Goal: Task Accomplishment & Management: Manage account settings

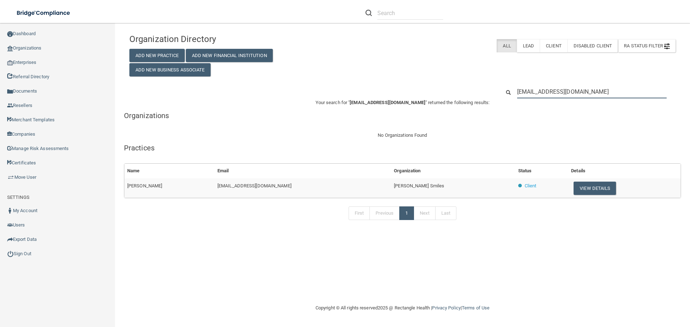
click at [536, 88] on input "shalut1029@gmail.com" at bounding box center [591, 91] width 149 height 13
paste input "marsha@brawkadenta"
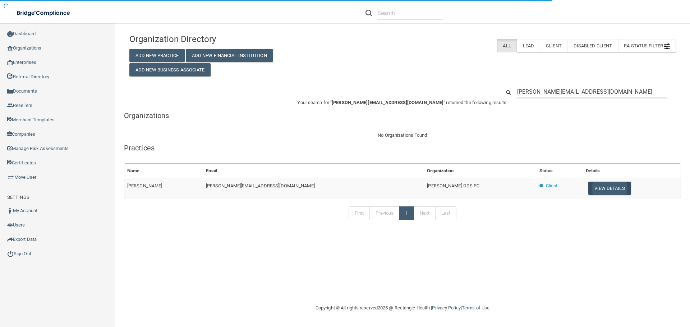
type input "[PERSON_NAME][EMAIL_ADDRESS][DOMAIN_NAME]"
click at [588, 191] on button "View Details" at bounding box center [609, 188] width 42 height 13
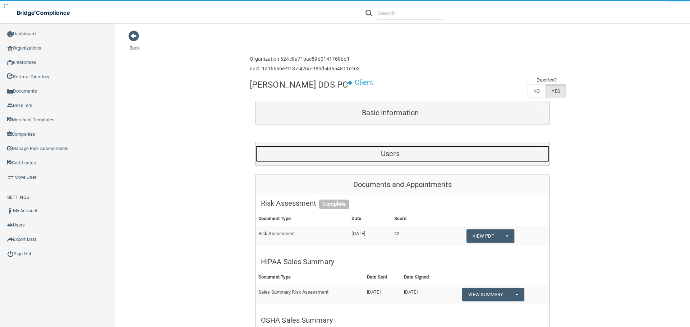
click at [331, 152] on h5 "Users" at bounding box center [390, 154] width 259 height 8
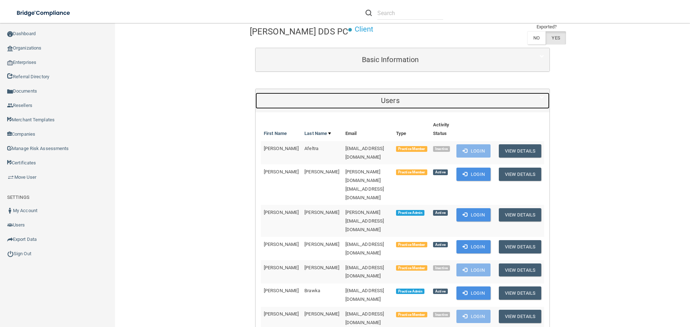
scroll to position [144, 0]
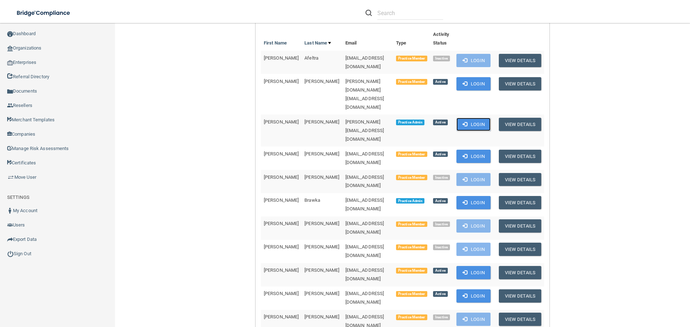
click at [469, 118] on button "Login" at bounding box center [473, 124] width 34 height 13
click at [40, 52] on link "Organizations" at bounding box center [57, 48] width 115 height 14
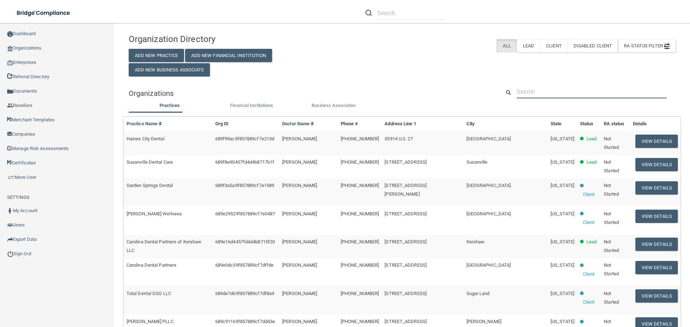
click at [541, 95] on input "text" at bounding box center [591, 91] width 150 height 13
paste input "c_viveiros218@yahoo.com"
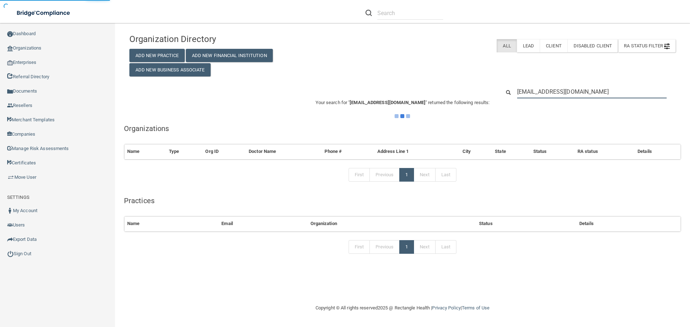
type input "c_viveiros218@yahoo.com"
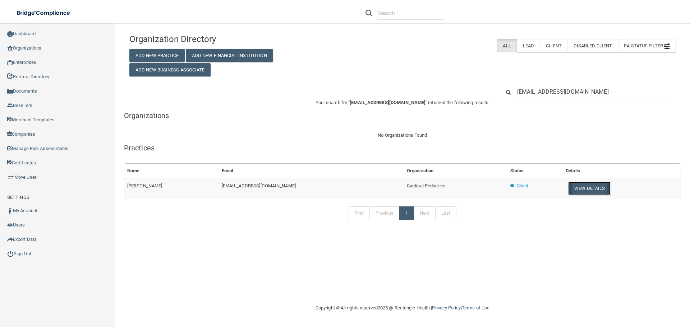
click at [575, 189] on button "View Details" at bounding box center [589, 188] width 42 height 13
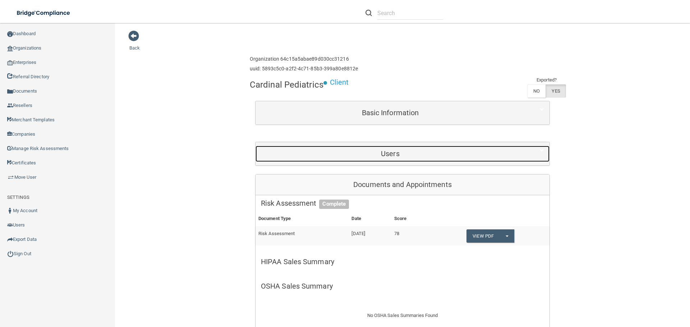
click at [356, 147] on div "Users" at bounding box center [389, 154] width 269 height 16
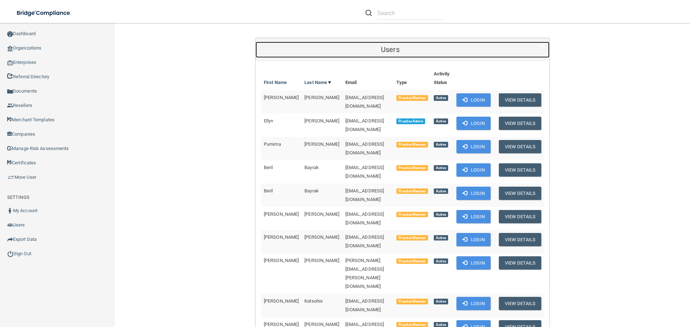
scroll to position [108, 0]
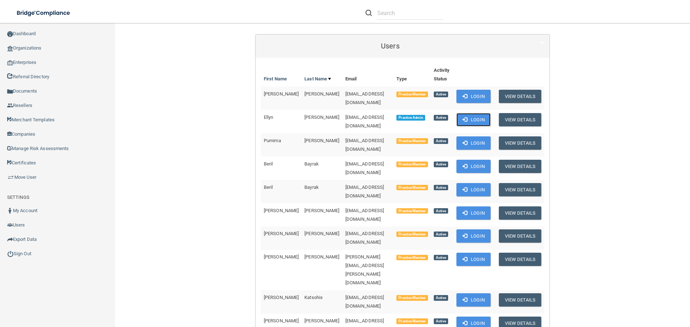
click at [473, 113] on button "Login" at bounding box center [473, 119] width 34 height 13
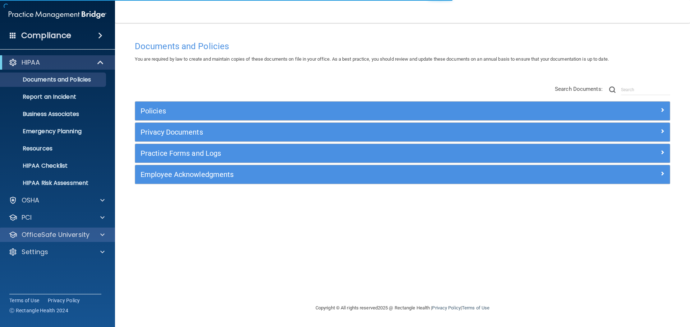
click at [102, 230] on div "OfficeSafe University" at bounding box center [57, 235] width 115 height 14
click at [101, 233] on span at bounding box center [102, 235] width 4 height 9
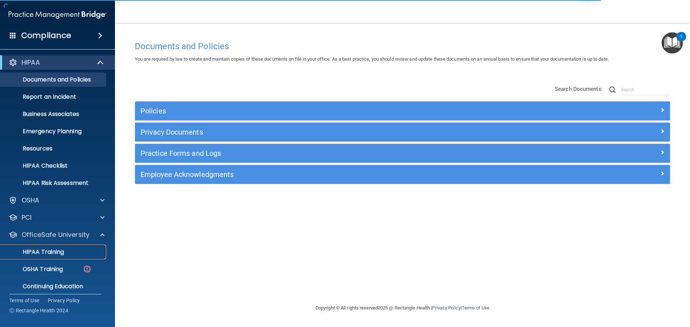
click at [85, 255] on div "HIPAA Training" at bounding box center [54, 252] width 98 height 7
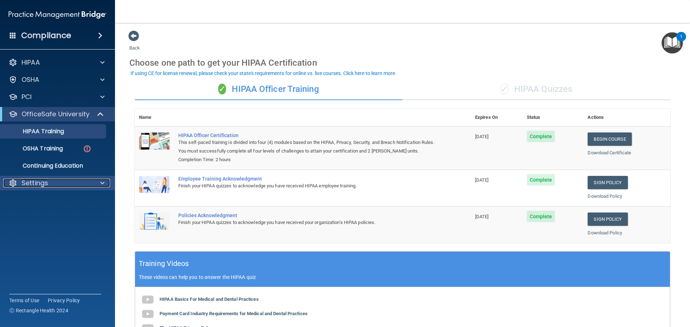
click at [79, 185] on div "Settings" at bounding box center [47, 183] width 89 height 9
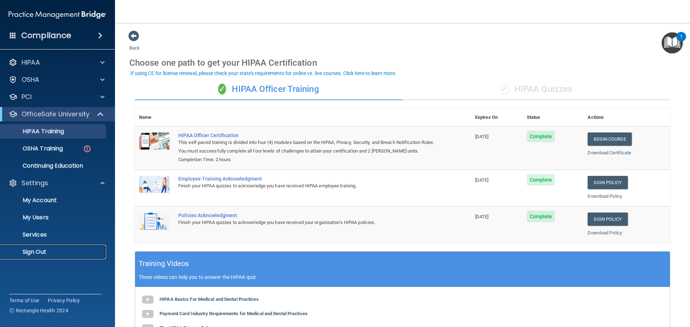
click at [39, 256] on link "Sign Out" at bounding box center [49, 252] width 113 height 14
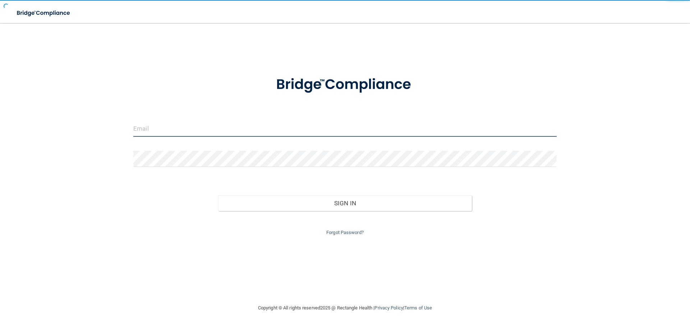
type input "cfletcher@rectanglehealth.com"
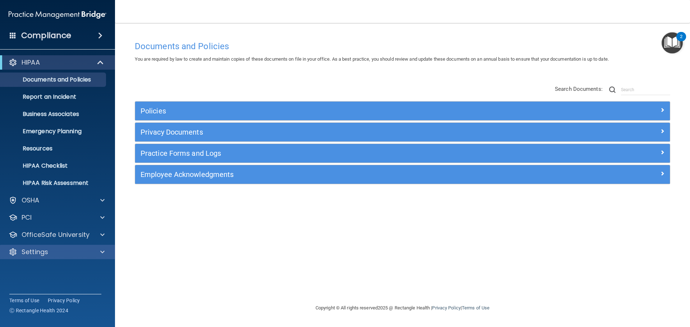
click at [55, 257] on div "Settings" at bounding box center [57, 252] width 115 height 14
click at [47, 254] on p "Settings" at bounding box center [35, 252] width 27 height 9
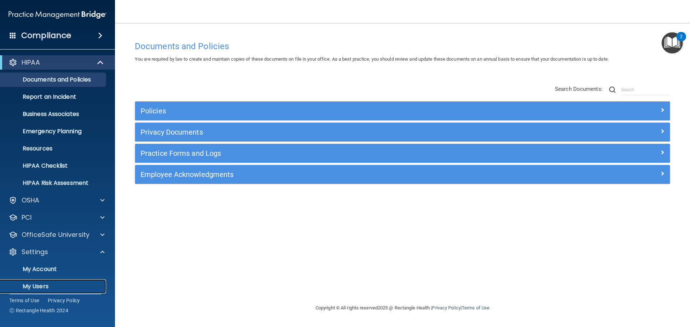
click at [48, 282] on link "My Users" at bounding box center [49, 286] width 113 height 14
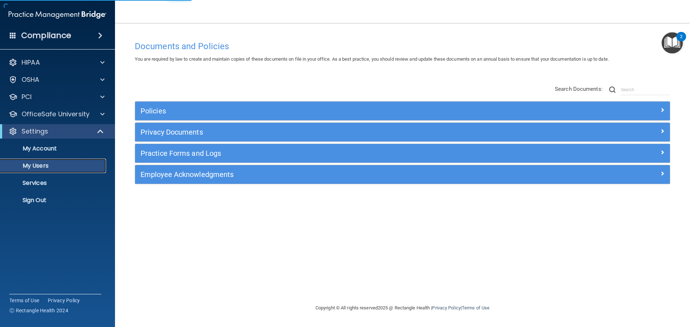
select select "20"
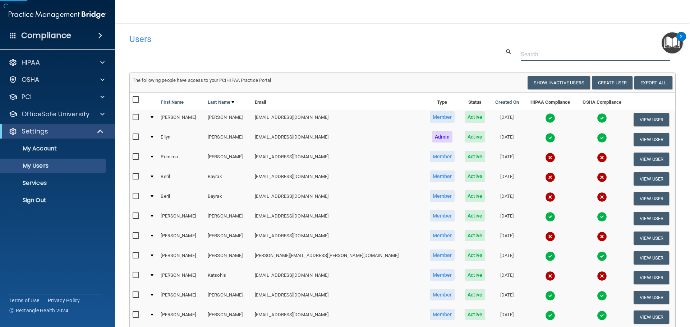
click at [541, 52] on input "text" at bounding box center [594, 54] width 149 height 13
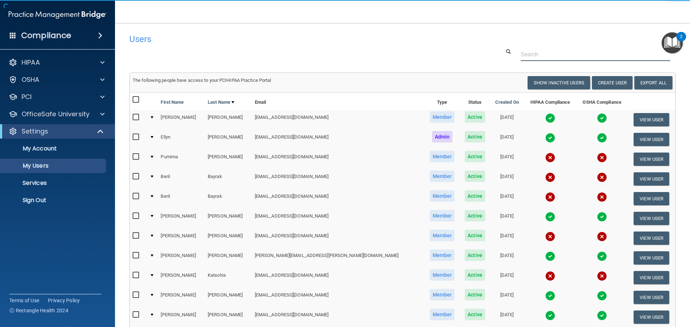
paste input "c_viveiros218@yahoo.com"
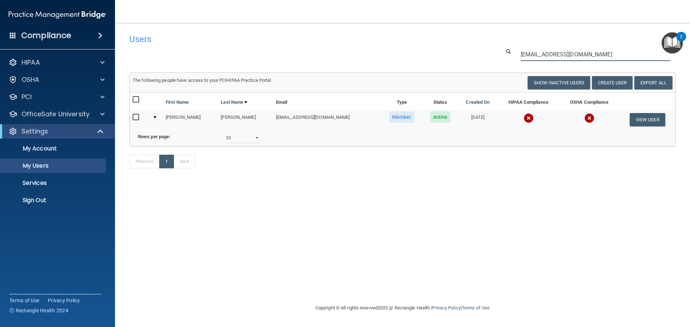
type input "c_viveiros218@yahoo.com"
click at [523, 120] on img at bounding box center [528, 118] width 10 height 10
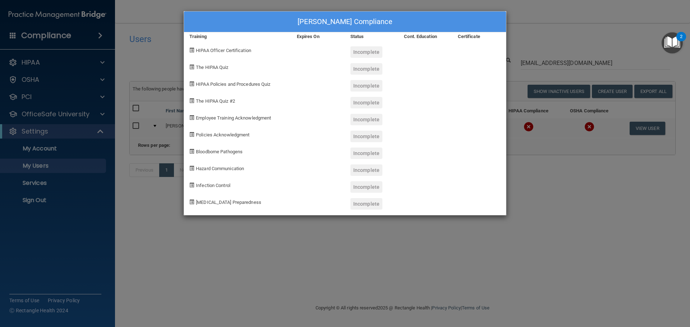
click at [549, 214] on div "Carolyn Coughlan's Compliance Training Expires On Status Cont. Education Certif…" at bounding box center [345, 163] width 690 height 327
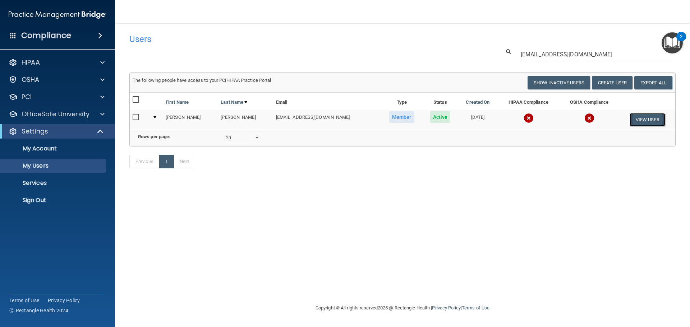
click at [637, 118] on button "View User" at bounding box center [647, 119] width 36 height 13
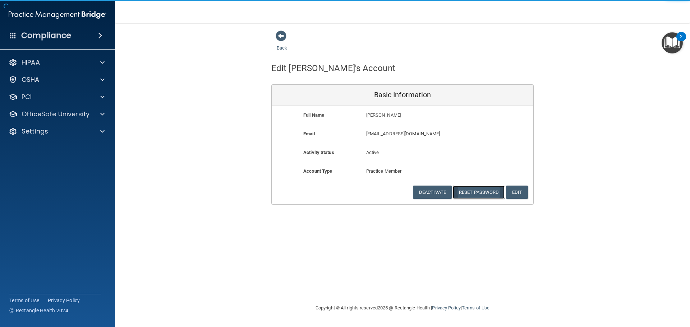
click at [473, 190] on button "Reset Password" at bounding box center [479, 192] width 52 height 13
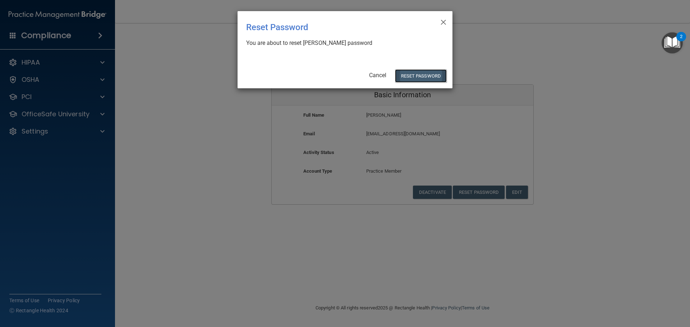
click at [425, 73] on button "Reset Password" at bounding box center [421, 75] width 52 height 13
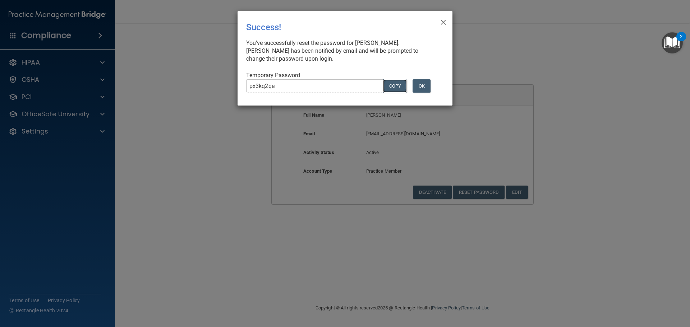
click at [398, 83] on button "COPY" at bounding box center [395, 85] width 24 height 13
drag, startPoint x: 215, startPoint y: 170, endPoint x: 219, endPoint y: 164, distance: 7.0
click at [216, 169] on div "× Close Success! You've successfully reset the password for Carolyn Coughlan. C…" at bounding box center [345, 163] width 690 height 327
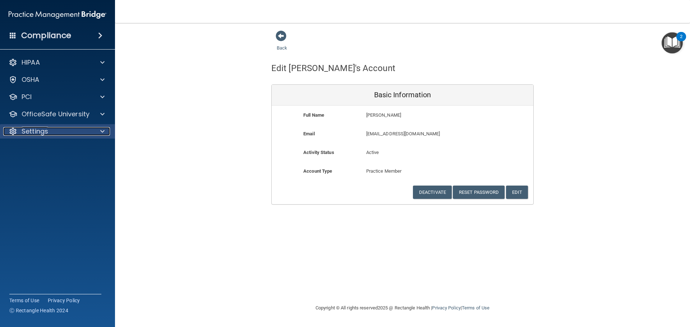
click at [77, 134] on div "Settings" at bounding box center [47, 131] width 89 height 9
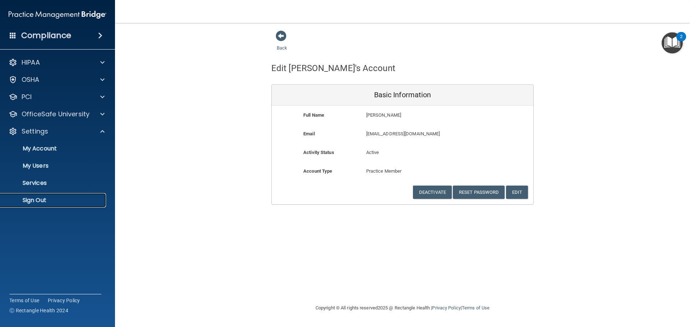
click at [48, 204] on link "Sign Out" at bounding box center [49, 200] width 113 height 14
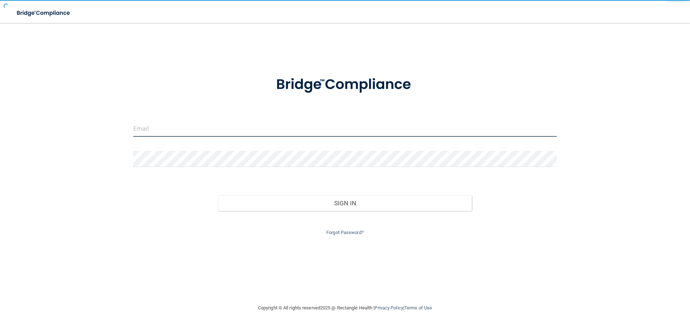
type input "cfletcher@rectanglehealth.com"
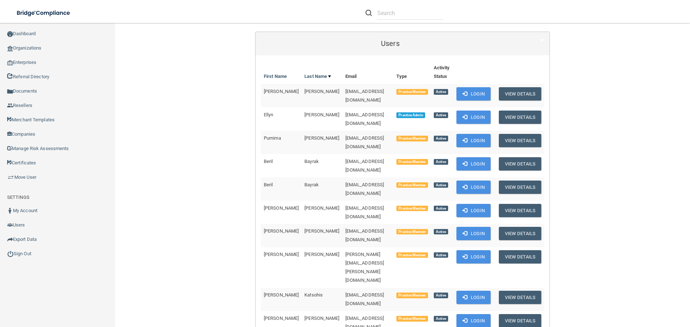
scroll to position [108, 0]
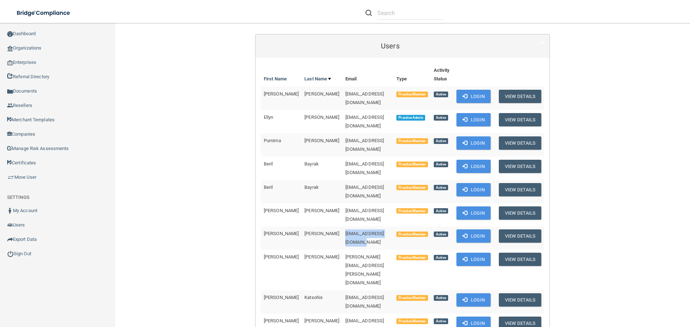
drag, startPoint x: 378, startPoint y: 209, endPoint x: 316, endPoint y: 213, distance: 61.9
click at [342, 227] on td "[EMAIL_ADDRESS][DOMAIN_NAME]" at bounding box center [367, 238] width 51 height 23
copy span "[EMAIL_ADDRESS][DOMAIN_NAME]"
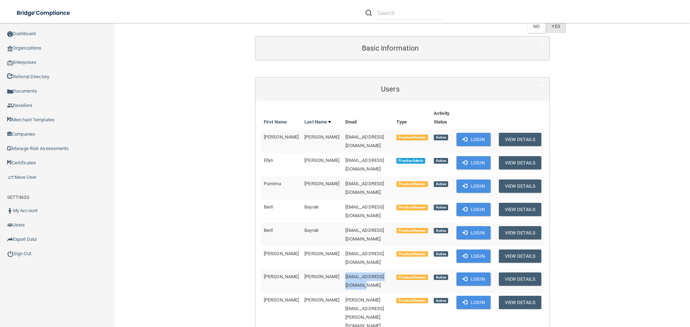
scroll to position [0, 0]
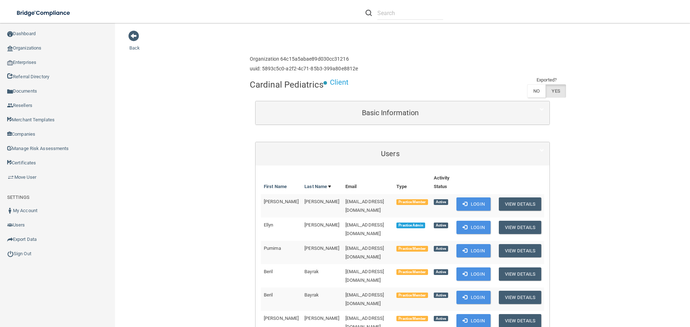
click at [269, 85] on h4 "Cardinal Pediatrics" at bounding box center [287, 84] width 74 height 9
copy div "Cardinal Pediatrics"
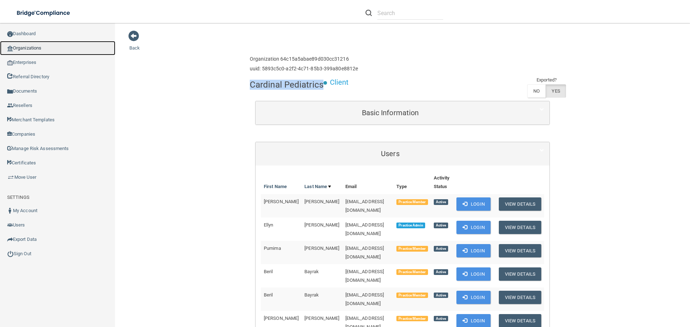
click at [32, 46] on link "Organizations" at bounding box center [57, 48] width 115 height 14
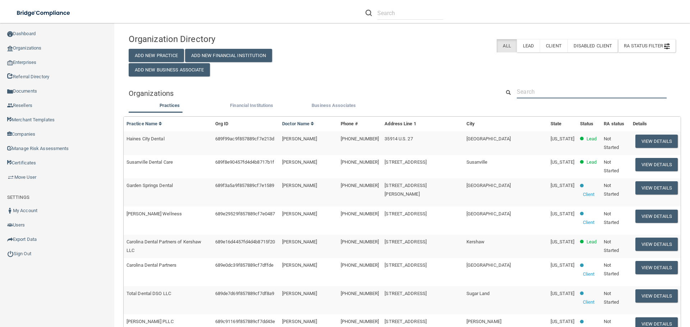
click at [554, 91] on input "text" at bounding box center [591, 91] width 150 height 13
paste input "dhernandez@imagendentalpartners.com"
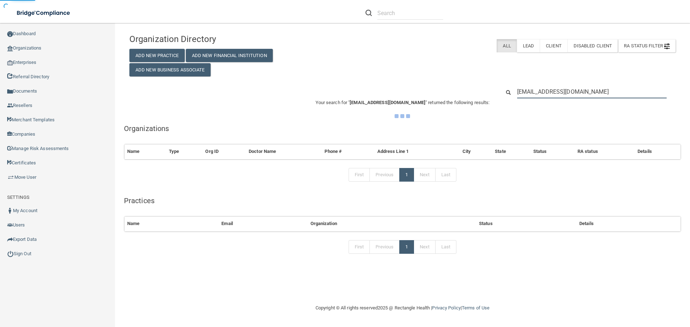
type input "dhernandez@imagendentalpartners.com"
click at [397, 70] on div "Organization Directory Add New Practice Add New Financial Institution Add New B…" at bounding box center [402, 53] width 557 height 46
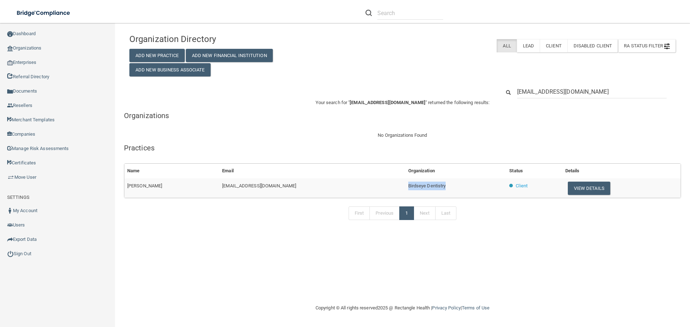
drag, startPoint x: 468, startPoint y: 187, endPoint x: 408, endPoint y: 184, distance: 59.4
click at [408, 184] on tr "Diana Hernandez dhernandez@imagendentalpartners.com Birdseye Dentistry Client V…" at bounding box center [402, 187] width 556 height 19
copy tr "Birdseye Dentistry"
click at [554, 90] on input "dhernandez@imagendentalpartners.com" at bounding box center [591, 91] width 149 height 13
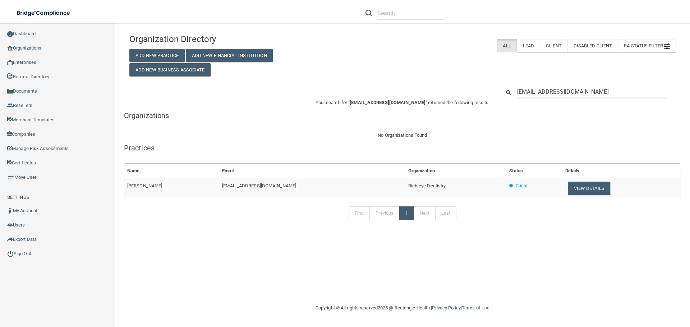
click at [554, 90] on input "dhernandez@imagendentalpartners.com" at bounding box center [591, 91] width 149 height 13
paste input "minrobinson28@yahoo"
type input "[EMAIL_ADDRESS][DOMAIN_NAME]"
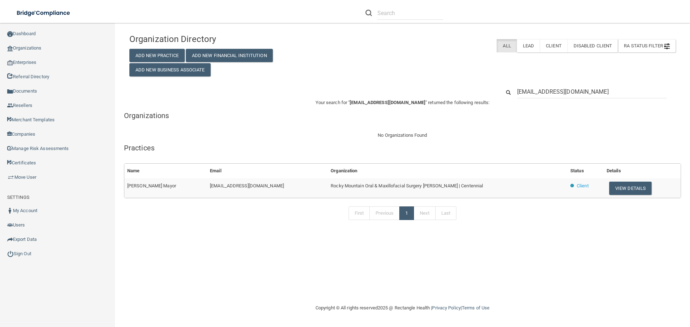
click at [374, 188] on span "Rocky Mountain Oral & Maxillofacial Surgery [PERSON_NAME] | Centennial" at bounding box center [406, 185] width 152 height 5
copy tr "Rocky Mountain Oral & Maxillofacial Surgery [PERSON_NAME] | Centennial"
click at [610, 186] on button "View Details" at bounding box center [630, 188] width 42 height 13
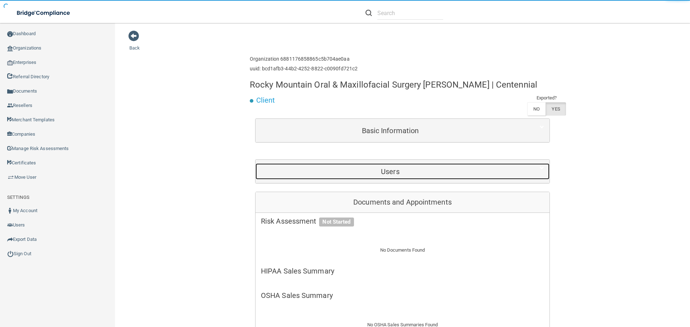
click at [372, 173] on h5 "Users" at bounding box center [390, 172] width 259 height 8
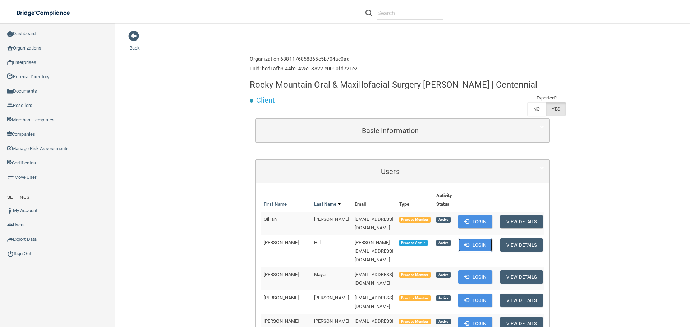
click at [467, 245] on button "Login" at bounding box center [475, 244] width 34 height 13
click at [25, 47] on link "Organizations" at bounding box center [57, 48] width 115 height 14
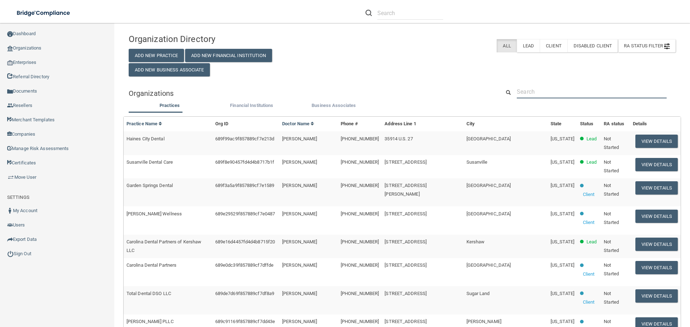
click at [532, 87] on input "text" at bounding box center [591, 91] width 150 height 13
paste input "ambra@drharrymd.net"
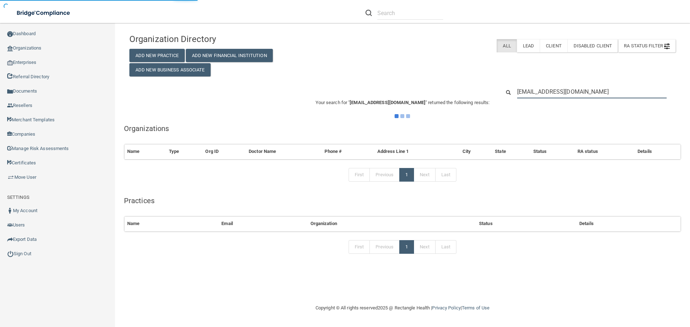
type input "ambra@drharrymd.net"
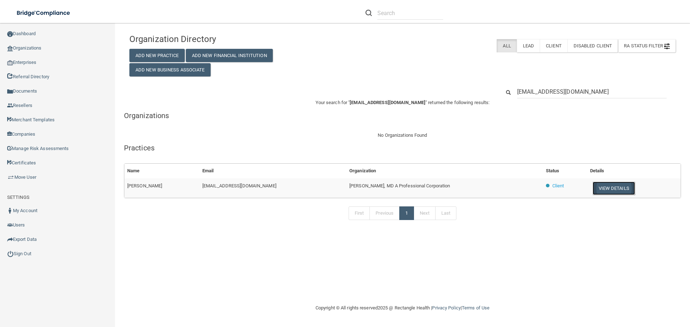
click at [606, 184] on button "View Details" at bounding box center [613, 188] width 42 height 13
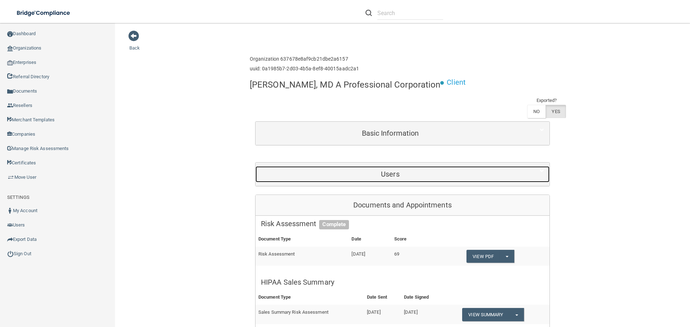
click at [435, 174] on h5 "Users" at bounding box center [390, 174] width 259 height 8
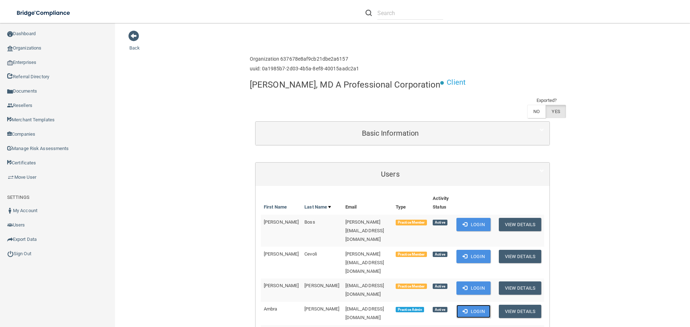
click at [471, 305] on button "Login" at bounding box center [473, 311] width 34 height 13
click at [66, 46] on link "Organizations" at bounding box center [57, 48] width 115 height 14
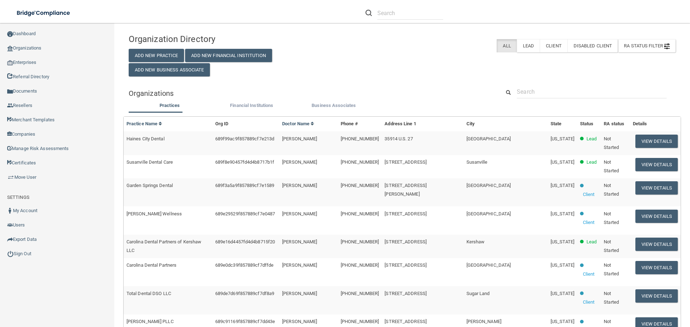
click at [543, 83] on div "Organization Directory Add New Practice Add New Financial Institution Add New B…" at bounding box center [402, 296] width 547 height 532
click at [536, 92] on input "text" at bounding box center [591, 91] width 150 height 13
paste input "[EMAIL_ADDRESS][DOMAIN_NAME]"
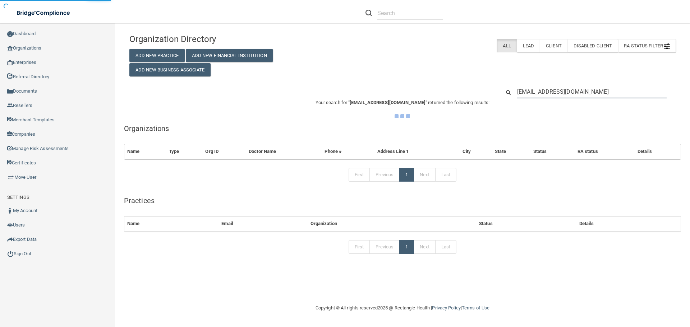
type input "[EMAIL_ADDRESS][DOMAIN_NAME]"
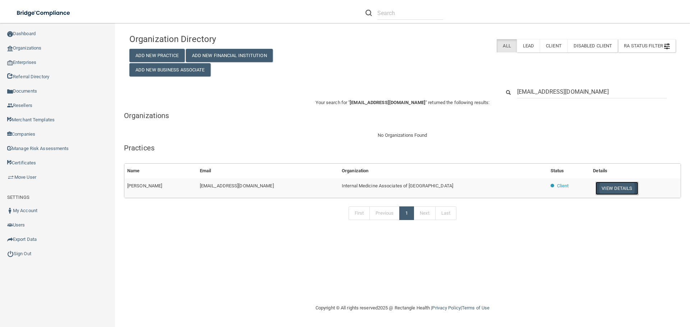
click at [612, 188] on button "View Details" at bounding box center [616, 188] width 42 height 13
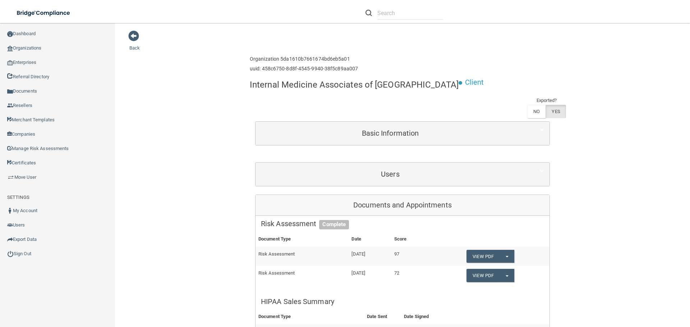
click at [330, 87] on h4 "Internal Medicine Associates of [GEOGRAPHIC_DATA]" at bounding box center [354, 84] width 209 height 9
copy div "Internal Medicine Associates of Tuscaloosa"
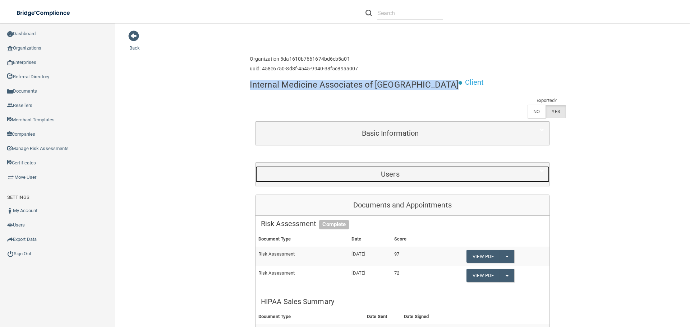
drag, startPoint x: 392, startPoint y: 178, endPoint x: 432, endPoint y: 203, distance: 47.1
click at [391, 178] on h5 "Users" at bounding box center [390, 174] width 259 height 8
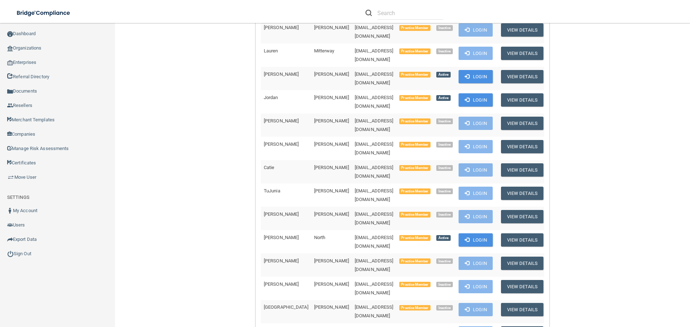
scroll to position [1473, 0]
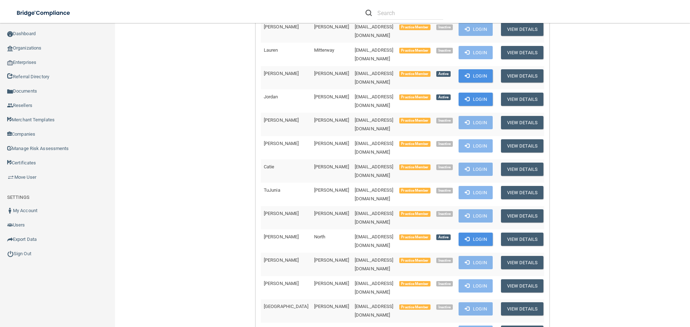
click at [44, 43] on link "Organizations" at bounding box center [57, 48] width 115 height 14
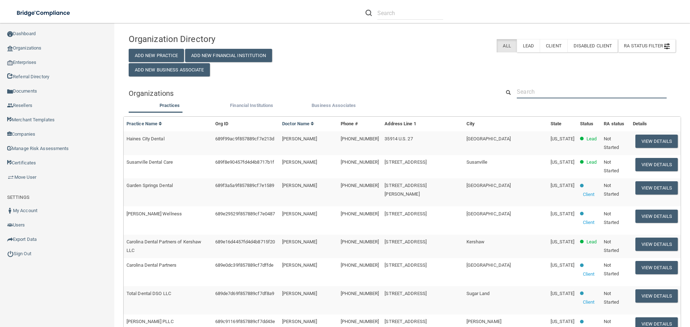
click at [528, 87] on input "text" at bounding box center [591, 91] width 150 height 13
paste input "[EMAIL_ADDRESS][DOMAIN_NAME]"
type input "[EMAIL_ADDRESS][DOMAIN_NAME]"
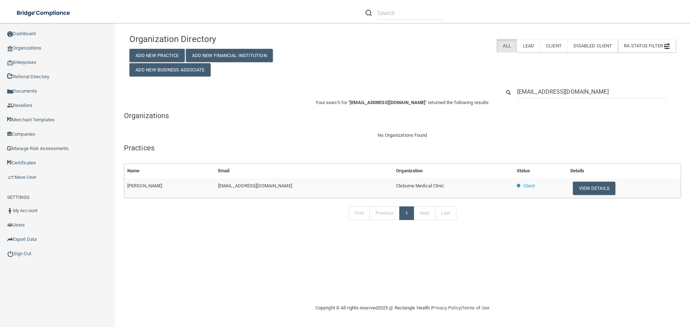
click at [401, 187] on span "Cleburne Medical Clinic" at bounding box center [420, 185] width 48 height 5
copy tr "Cleburne Medical Clinic"
click at [581, 189] on button "View Details" at bounding box center [593, 188] width 42 height 13
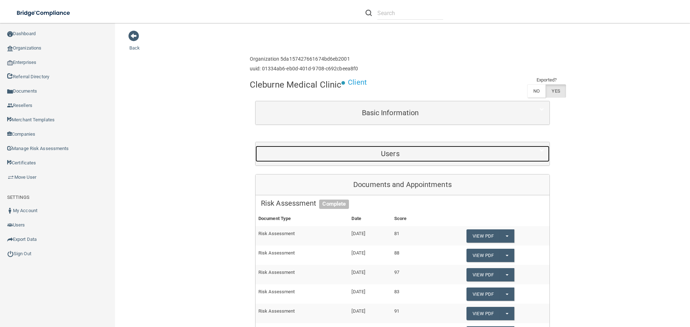
click at [380, 148] on div "Users" at bounding box center [389, 154] width 269 height 16
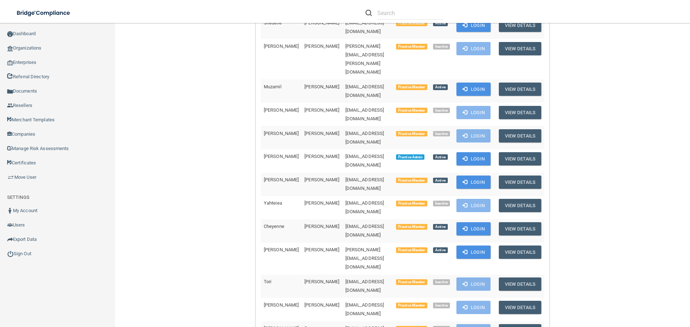
scroll to position [180, 0]
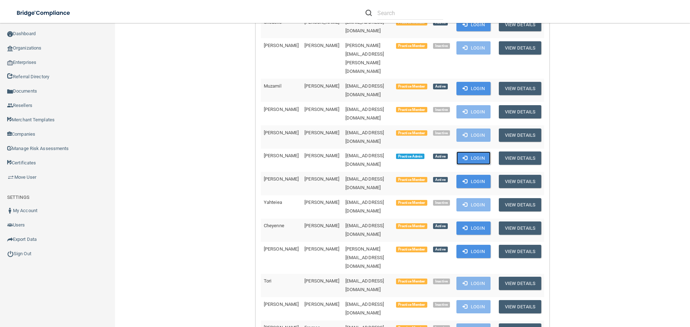
click at [473, 152] on button "Login" at bounding box center [473, 158] width 34 height 13
click at [43, 46] on link "Organizations" at bounding box center [57, 48] width 115 height 14
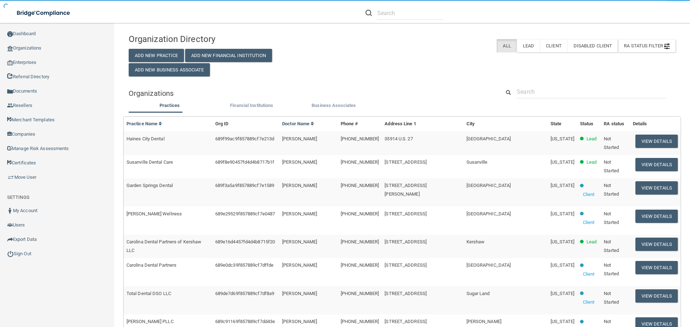
click at [525, 83] on div "Organization Directory Add New Practice Add New Financial Institution Add New B…" at bounding box center [402, 296] width 547 height 532
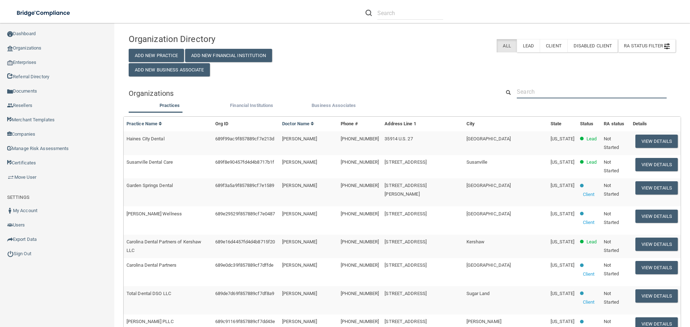
click at [525, 90] on input "text" at bounding box center [591, 91] width 150 height 13
paste input "clairemaranan14@gmail.com"
type input "clairemaranan14@gmail.com"
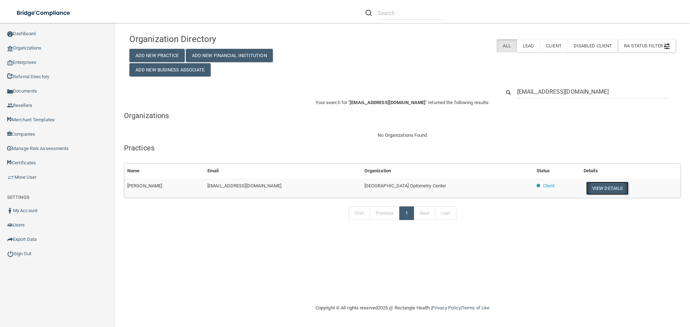
click at [586, 191] on button "View Details" at bounding box center [607, 188] width 42 height 13
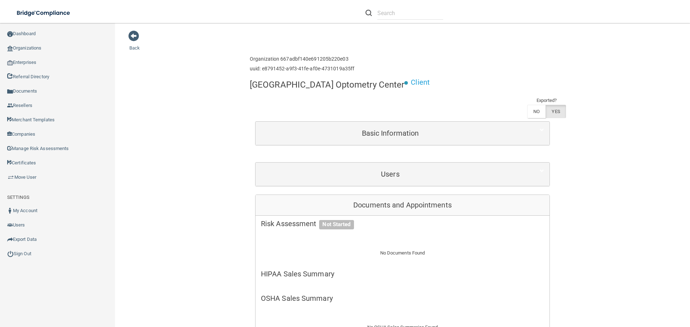
click at [308, 84] on h4 "Fairway Park Optometry Center" at bounding box center [327, 84] width 154 height 9
click at [307, 84] on h4 "Fairway Park Optometry Center" at bounding box center [327, 84] width 154 height 9
copy div "Fairway Park Optometry Center"
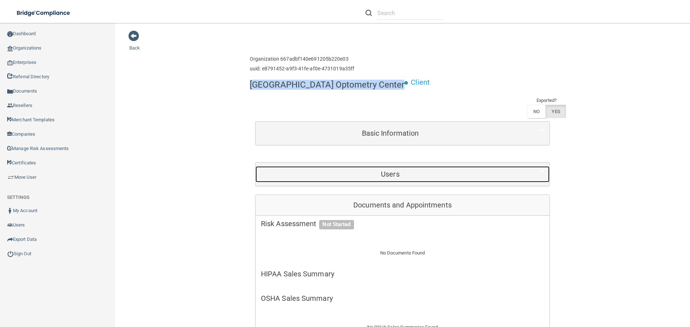
click at [371, 166] on div "Users" at bounding box center [389, 174] width 269 height 16
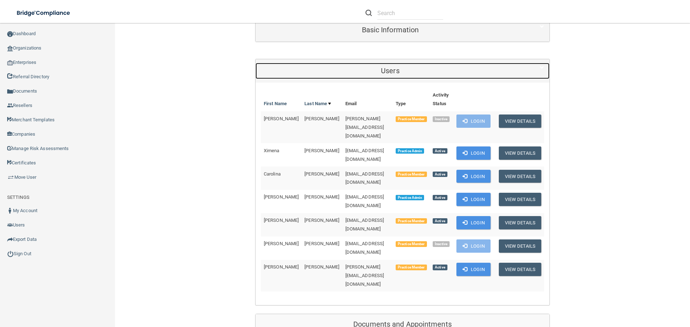
scroll to position [108, 0]
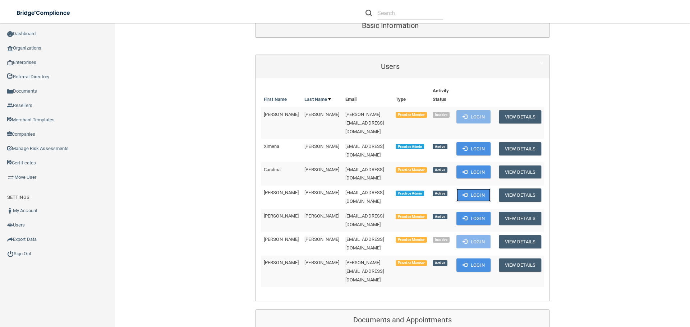
click at [467, 189] on button "Login" at bounding box center [473, 195] width 34 height 13
click at [29, 51] on link "Organizations" at bounding box center [57, 48] width 115 height 14
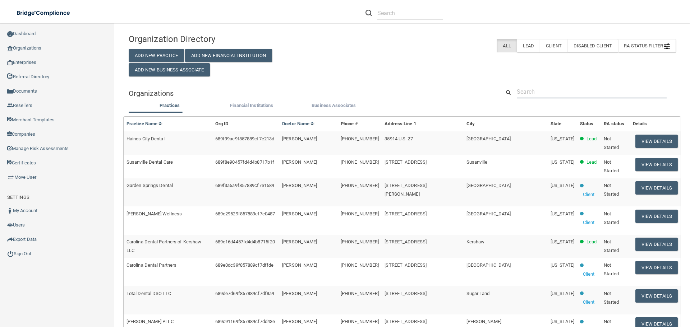
click at [544, 92] on input "text" at bounding box center [591, 91] width 150 height 13
paste input "marsha@brawkadental.com"
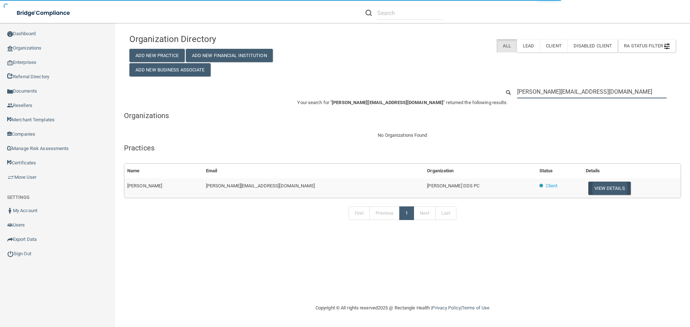
type input "marsha@brawkadental.com"
click at [593, 188] on button "View Details" at bounding box center [609, 188] width 42 height 13
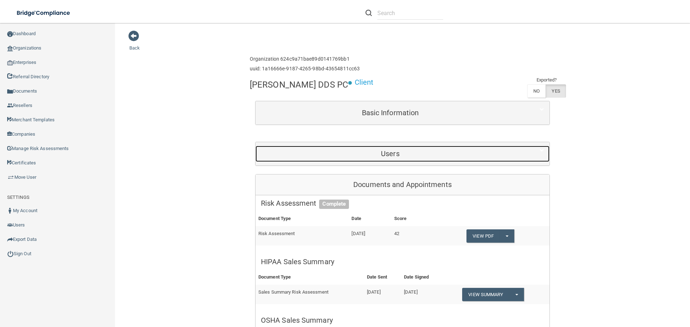
click at [395, 155] on h5 "Users" at bounding box center [390, 154] width 259 height 8
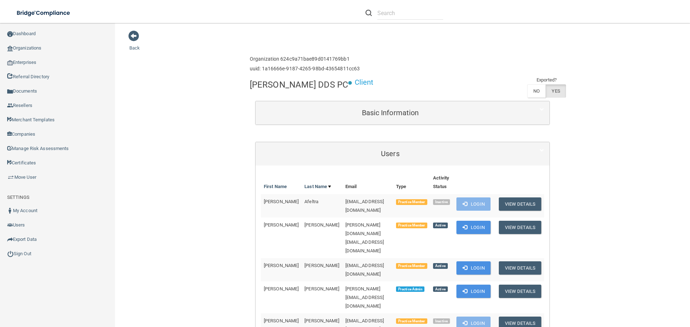
click at [307, 87] on h4 "Dr. Diana T Brawka DDS PC" at bounding box center [299, 84] width 98 height 9
copy div "Dr. Diana T Brawka DDS PC"
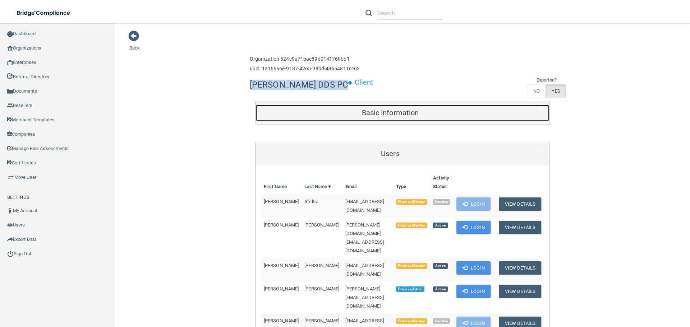
click at [305, 112] on h5 "Basic Information" at bounding box center [390, 113] width 259 height 8
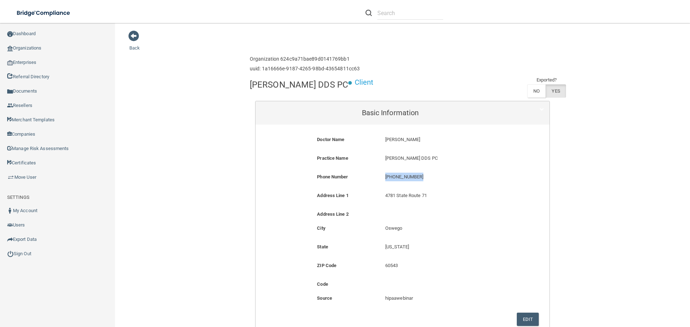
drag, startPoint x: 418, startPoint y: 173, endPoint x: 377, endPoint y: 177, distance: 40.4
click at [380, 177] on div "(630) 554-5157 (630) 554-5157" at bounding box center [448, 179] width 136 height 13
copy p "(630) 554-5157"
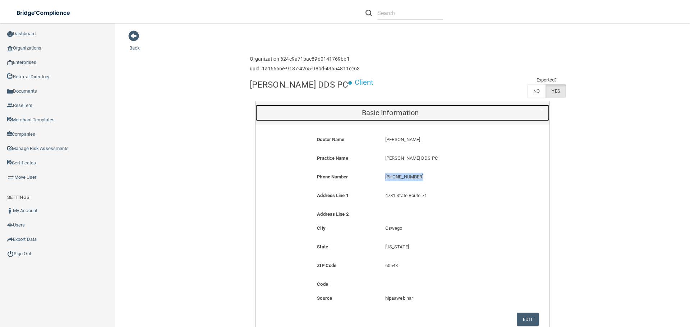
click at [361, 110] on h5 "Basic Information" at bounding box center [390, 113] width 259 height 8
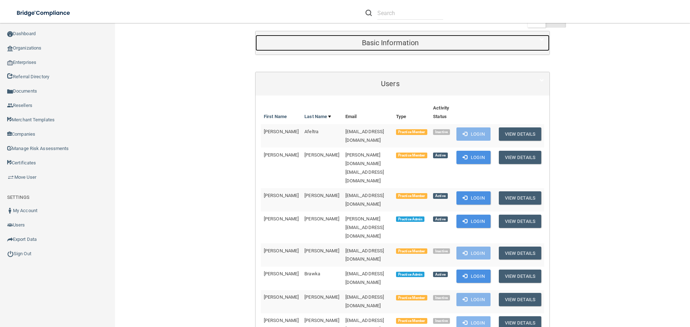
scroll to position [72, 0]
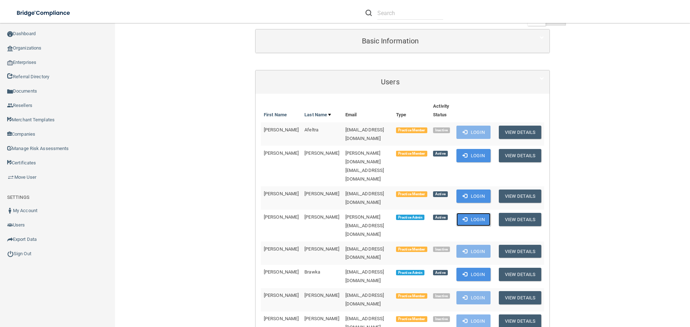
click at [473, 213] on button "Login" at bounding box center [473, 219] width 34 height 13
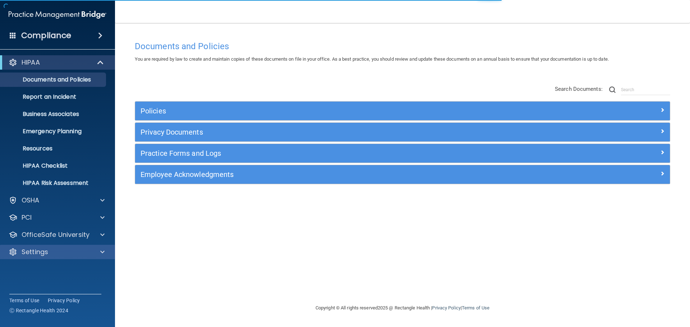
click at [88, 247] on div "Settings" at bounding box center [57, 252] width 115 height 14
click at [103, 251] on span at bounding box center [102, 252] width 4 height 9
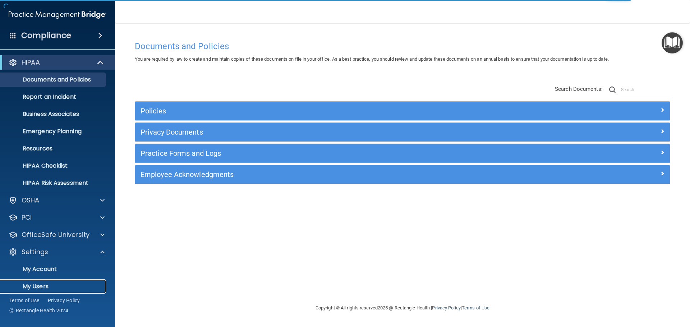
click at [52, 287] on p "My Users" at bounding box center [54, 286] width 98 height 7
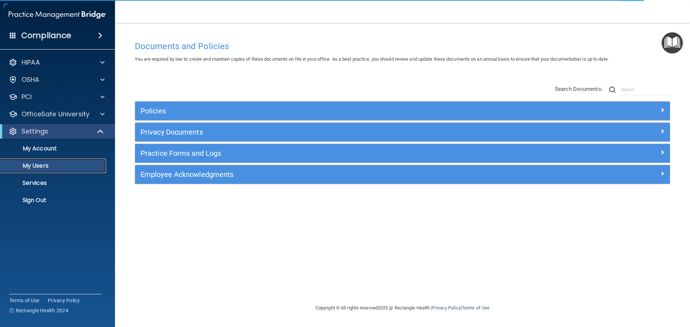
select select "20"
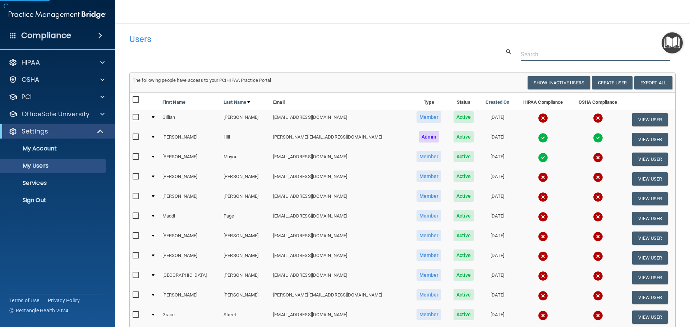
click at [527, 50] on input "text" at bounding box center [594, 54] width 149 height 13
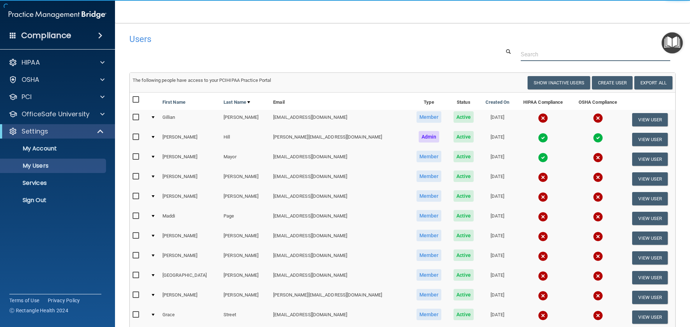
paste input "[EMAIL_ADDRESS][DOMAIN_NAME]"
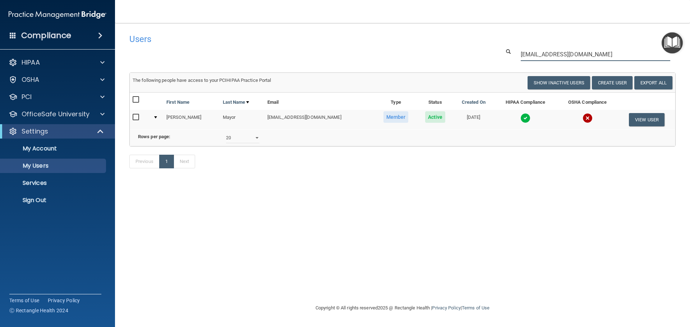
type input "[EMAIL_ADDRESS][DOMAIN_NAME]"
click at [518, 112] on td at bounding box center [524, 119] width 63 height 19
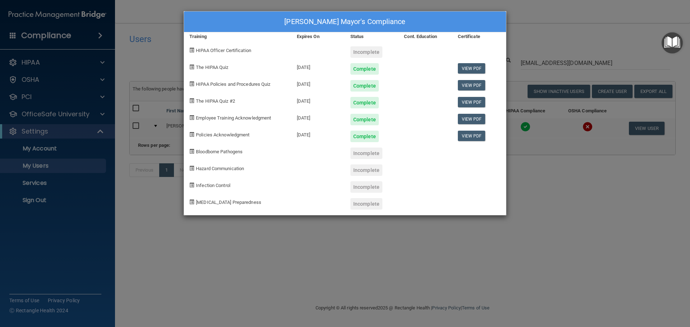
click at [536, 193] on div "[PERSON_NAME] Mayor's Compliance Training Expires On Status Cont. Education Cer…" at bounding box center [345, 163] width 690 height 327
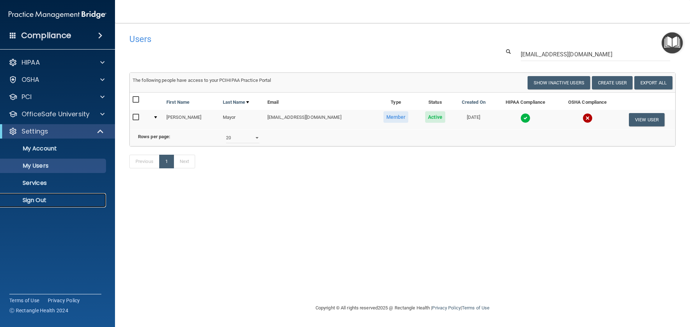
click at [67, 200] on p "Sign Out" at bounding box center [54, 200] width 98 height 7
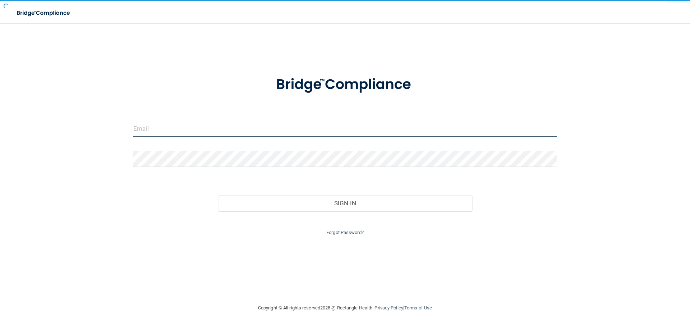
type input "[EMAIL_ADDRESS][DOMAIN_NAME]"
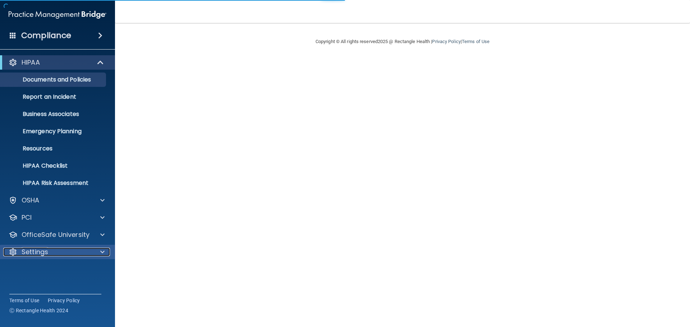
click at [87, 255] on div "Settings" at bounding box center [47, 252] width 89 height 9
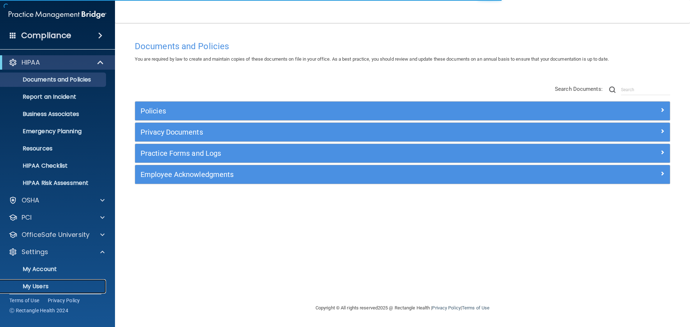
click at [54, 282] on link "My Users" at bounding box center [49, 286] width 113 height 14
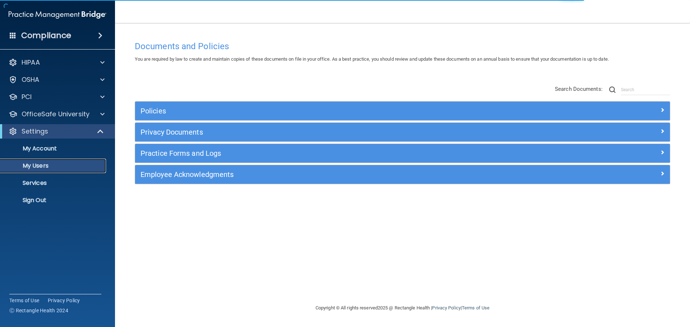
select select "20"
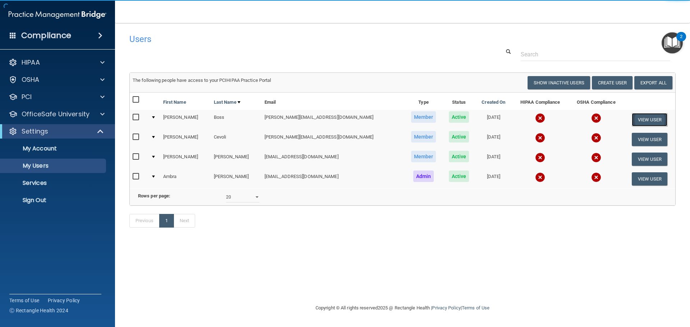
click at [637, 120] on button "View User" at bounding box center [649, 119] width 36 height 13
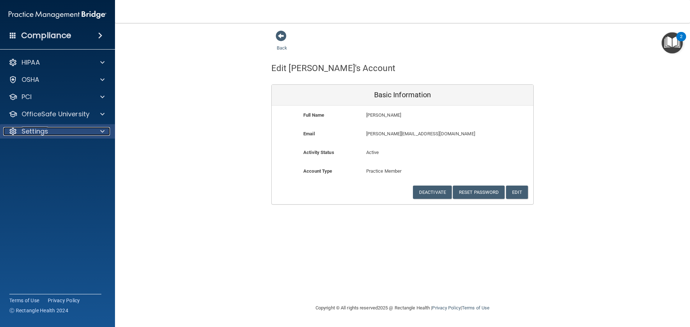
click at [93, 133] on div at bounding box center [101, 131] width 18 height 9
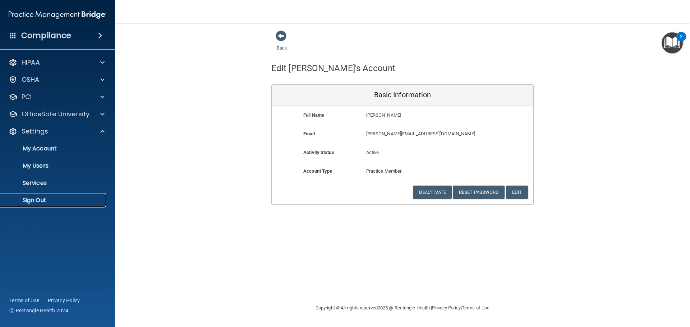
click at [29, 202] on p "Sign Out" at bounding box center [54, 200] width 98 height 7
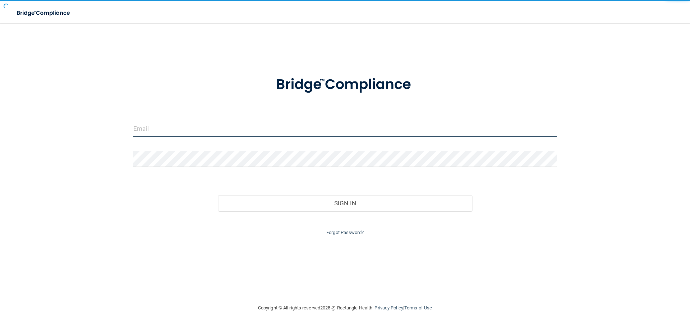
type input "[EMAIL_ADDRESS][DOMAIN_NAME]"
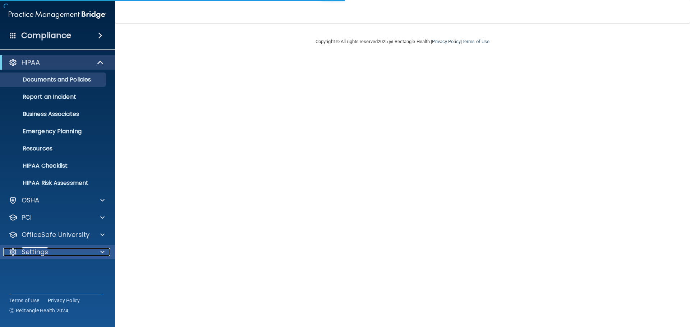
click at [93, 252] on div at bounding box center [101, 252] width 18 height 9
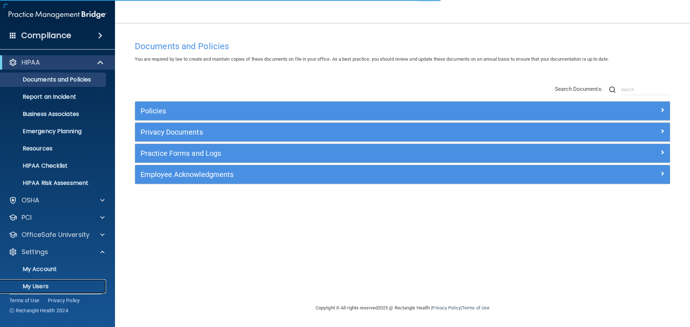
click at [43, 279] on link "My Users" at bounding box center [49, 286] width 113 height 14
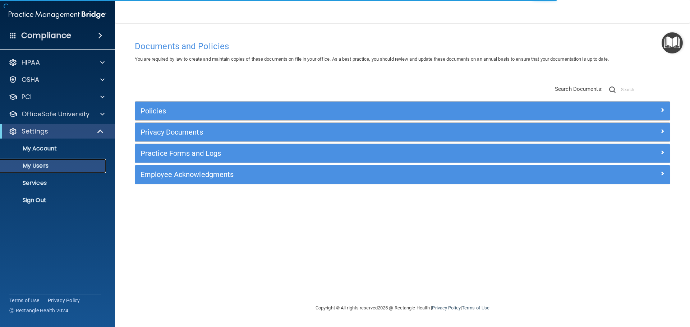
select select "20"
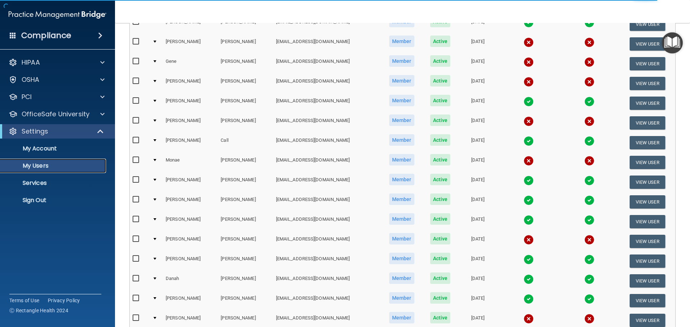
scroll to position [16, 0]
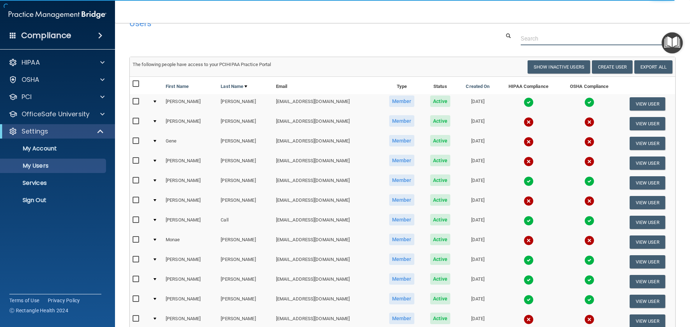
click at [530, 40] on input "text" at bounding box center [594, 38] width 149 height 13
paste input "tlavinsky@internalmedicinetusc.com"
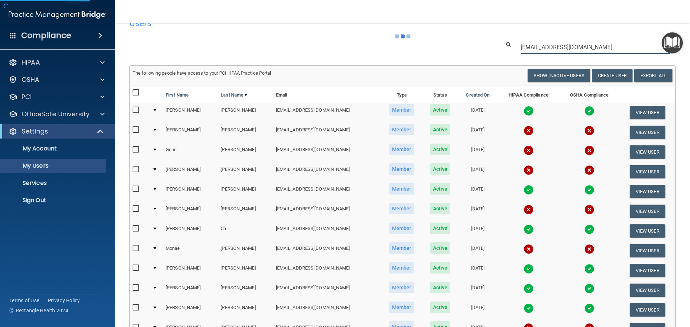
scroll to position [0, 0]
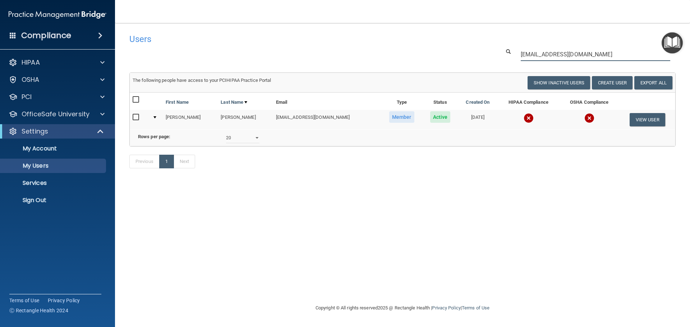
type input "tlavinsky@internalmedicinetusc.com"
click at [526, 117] on img at bounding box center [528, 118] width 10 height 10
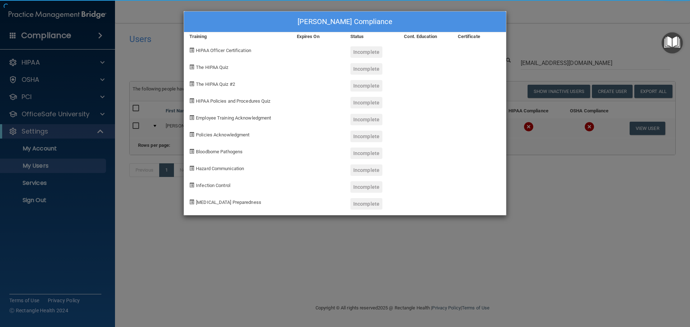
click at [540, 212] on div "Tracie Lavinsky's Compliance Training Expires On Status Cont. Education Certifi…" at bounding box center [345, 163] width 690 height 327
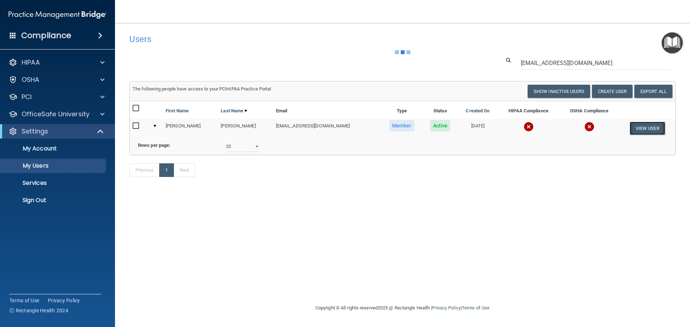
click at [646, 128] on button "View User" at bounding box center [647, 128] width 36 height 13
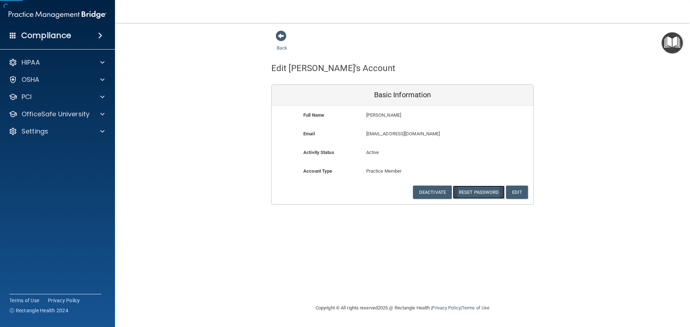
click at [482, 194] on button "Reset Password" at bounding box center [479, 192] width 52 height 13
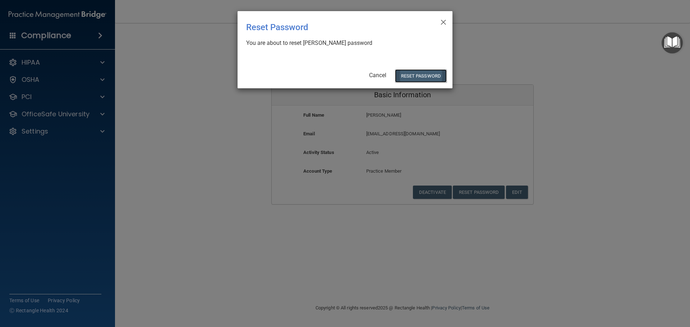
click at [420, 75] on button "Reset Password" at bounding box center [421, 75] width 52 height 13
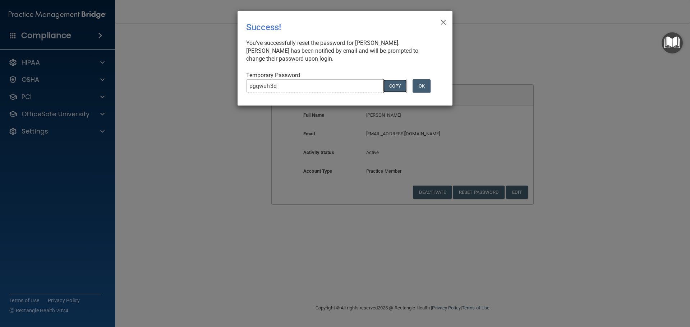
click at [390, 84] on button "COPY" at bounding box center [395, 85] width 24 height 13
drag, startPoint x: 113, startPoint y: 120, endPoint x: 132, endPoint y: 115, distance: 19.7
click at [113, 120] on div "× Close Success! You've successfully reset the password for Tracie Lavinsky. Tr…" at bounding box center [345, 163] width 690 height 327
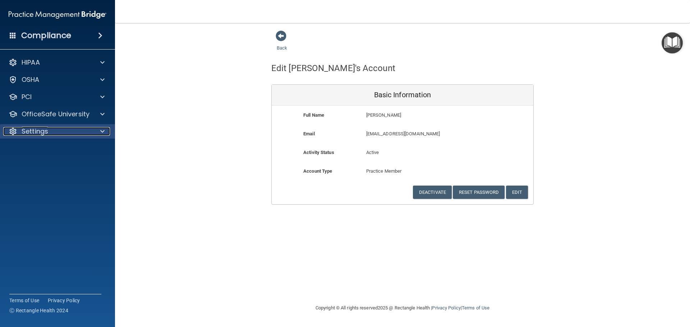
click at [71, 129] on div "Settings" at bounding box center [47, 131] width 89 height 9
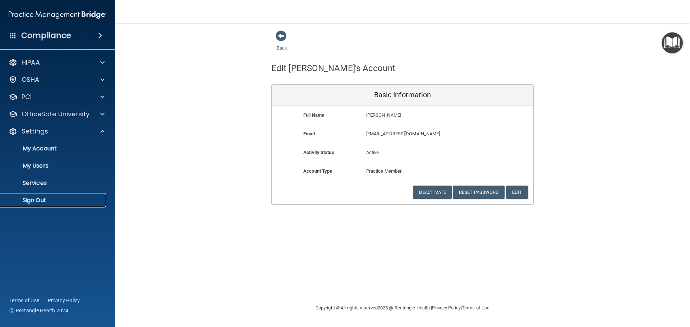
click at [51, 197] on p "Sign Out" at bounding box center [54, 200] width 98 height 7
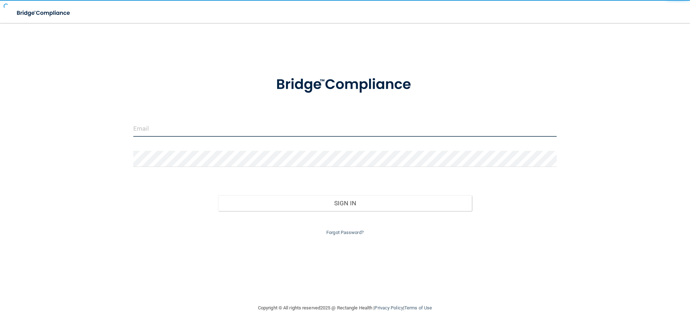
type input "[EMAIL_ADDRESS][DOMAIN_NAME]"
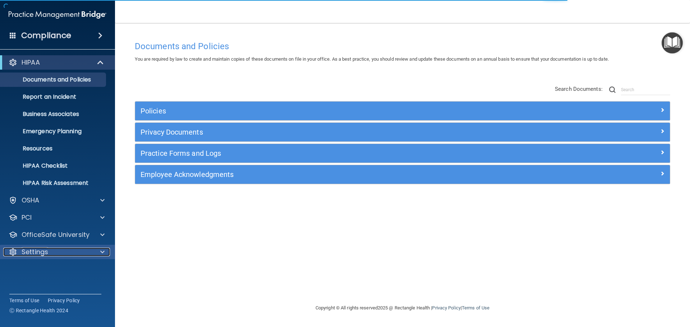
click at [109, 249] on div at bounding box center [101, 252] width 18 height 9
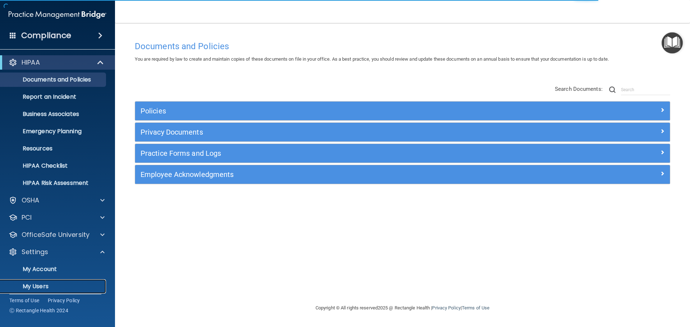
click at [64, 283] on p "My Users" at bounding box center [54, 286] width 98 height 7
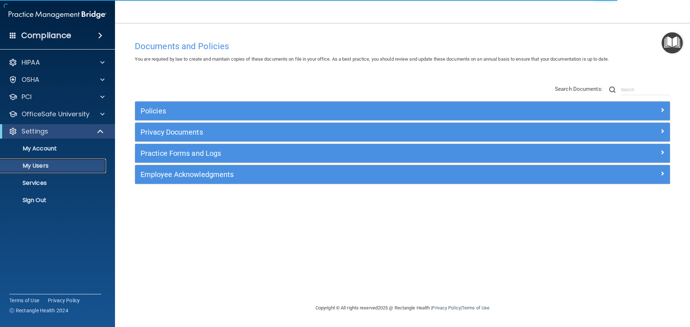
select select "20"
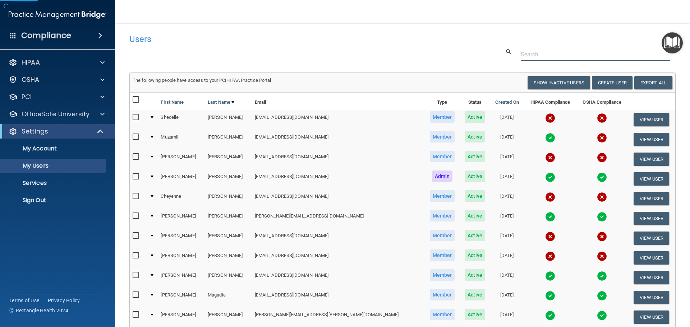
click at [540, 50] on input "text" at bounding box center [594, 54] width 149 height 13
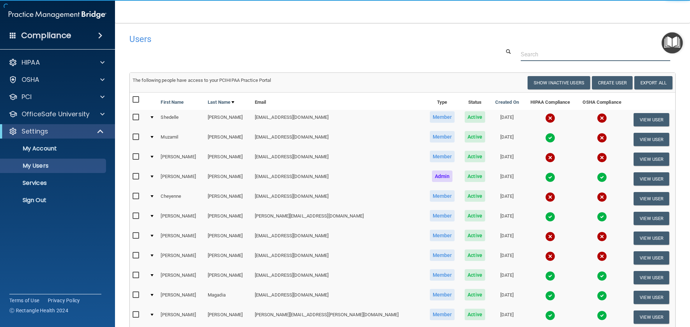
paste input "wattersjenna5@gmail.com"
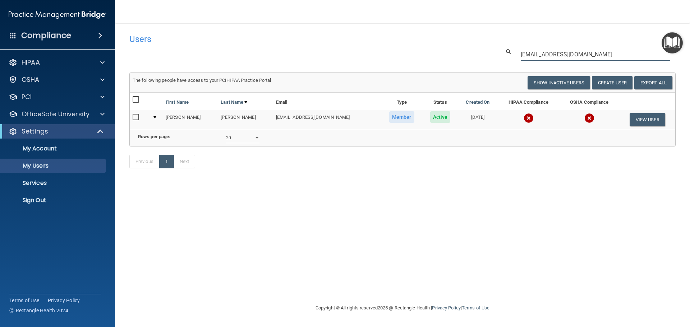
type input "wattersjenna5@gmail.com"
click at [523, 120] on img at bounding box center [528, 118] width 10 height 10
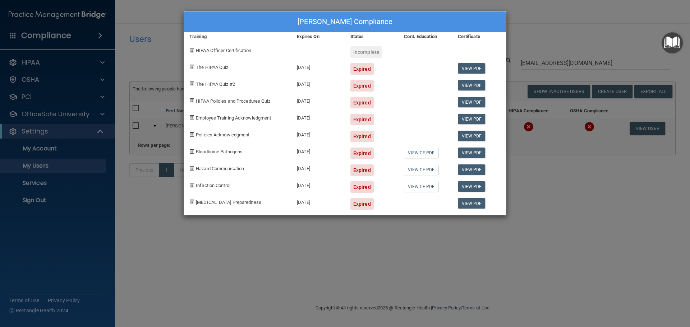
click at [523, 193] on div "Jenna Ledbetter's Compliance Training Expires On Status Cont. Education Certifi…" at bounding box center [345, 163] width 690 height 327
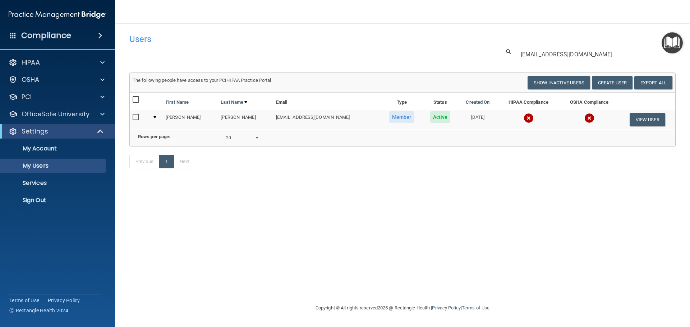
click at [523, 120] on img at bounding box center [528, 118] width 10 height 10
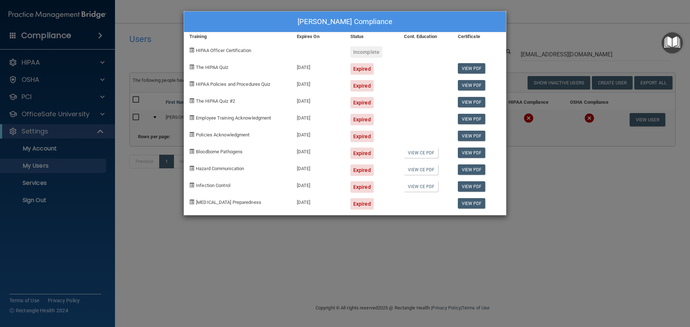
click at [561, 192] on div "Jenna Ledbetter's Compliance Training Expires On Status Cont. Education Certifi…" at bounding box center [345, 163] width 690 height 327
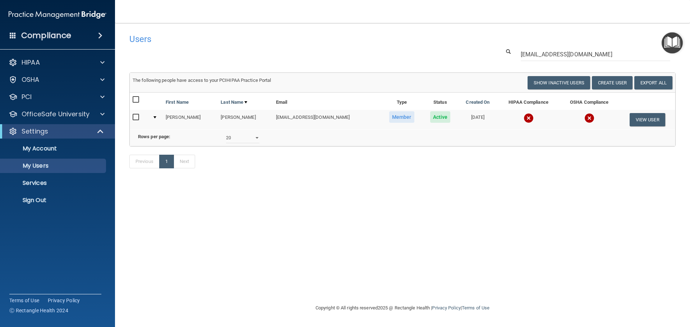
click at [523, 120] on img at bounding box center [528, 118] width 10 height 10
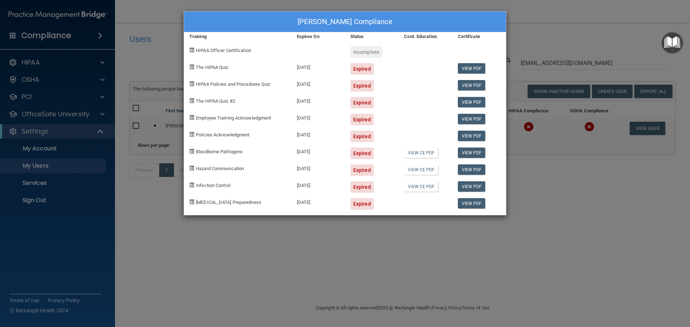
click at [538, 183] on div "Jenna Ledbetter's Compliance Training Expires On Status Cont. Education Certifi…" at bounding box center [345, 163] width 690 height 327
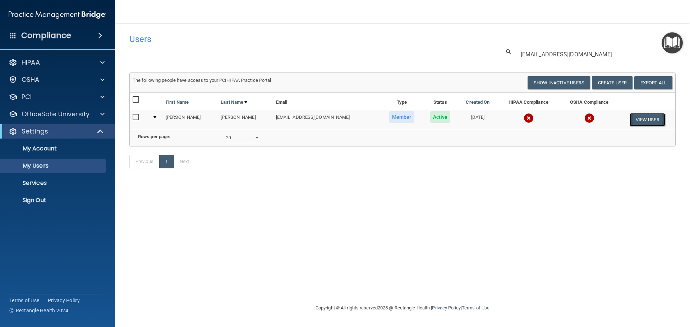
click at [639, 119] on button "View User" at bounding box center [647, 119] width 36 height 13
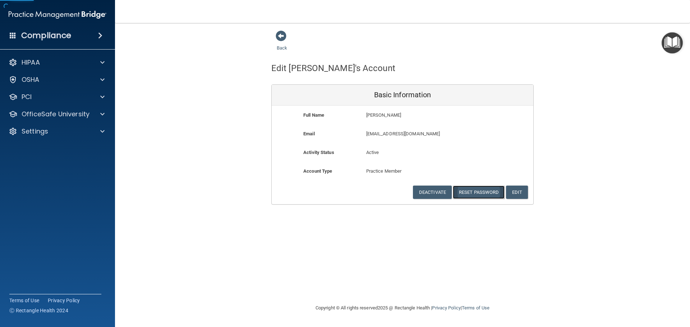
click at [476, 191] on button "Reset Password" at bounding box center [479, 192] width 52 height 13
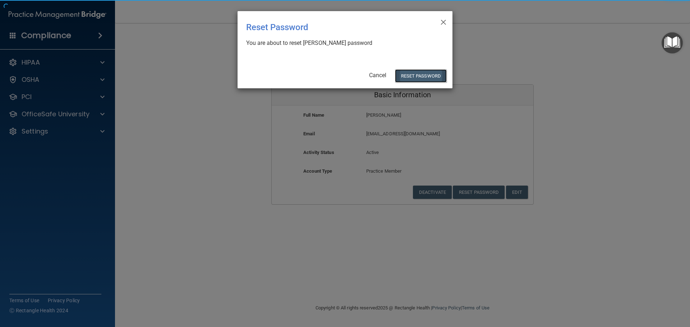
click at [426, 77] on button "Reset Password" at bounding box center [421, 75] width 52 height 13
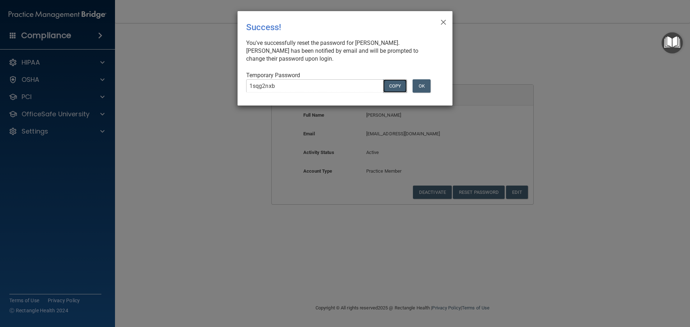
click at [395, 83] on button "COPY" at bounding box center [395, 85] width 24 height 13
click at [445, 23] on span "×" at bounding box center [443, 21] width 6 height 14
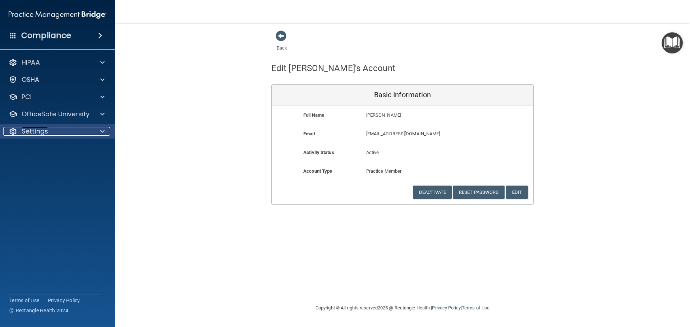
click at [93, 133] on div at bounding box center [101, 131] width 18 height 9
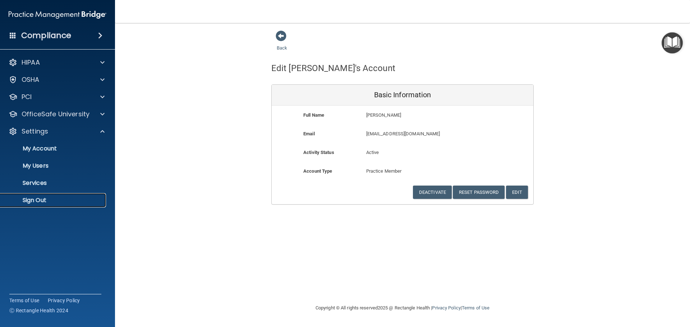
click at [56, 198] on p "Sign Out" at bounding box center [54, 200] width 98 height 7
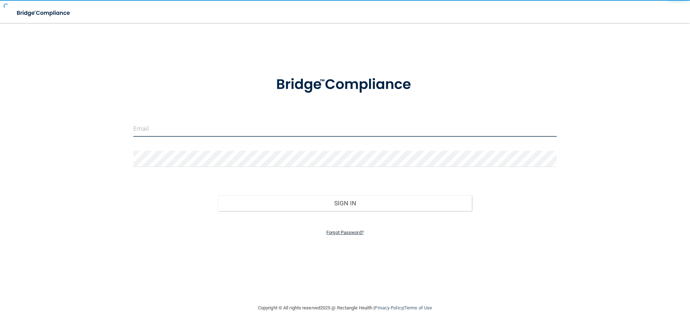
type input "cfletcher@rectanglehealth.com"
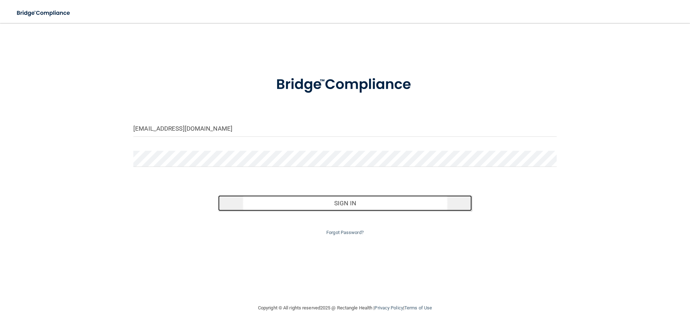
click at [324, 201] on button "Sign In" at bounding box center [345, 203] width 254 height 16
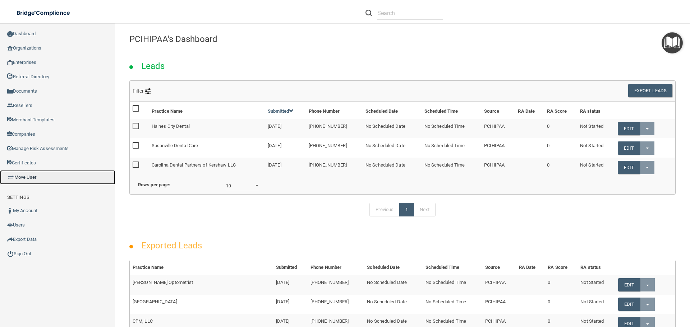
click at [28, 177] on link "Move User" at bounding box center [57, 177] width 115 height 14
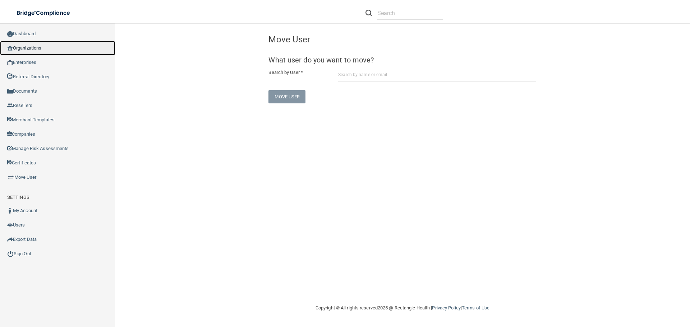
click at [36, 43] on link "Organizations" at bounding box center [57, 48] width 115 height 14
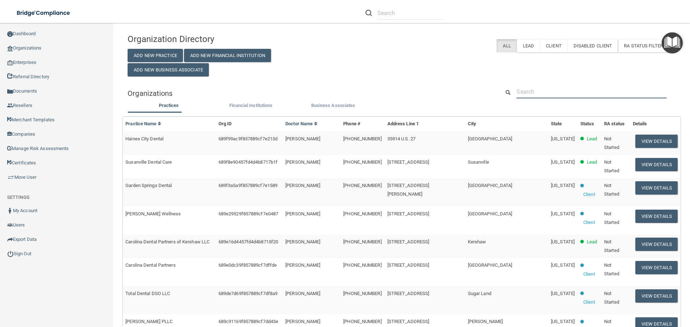
click at [520, 88] on input "text" at bounding box center [591, 91] width 150 height 13
paste input "csampognaro@hotmail.com"
type input "csampognaro@hotmail.com"
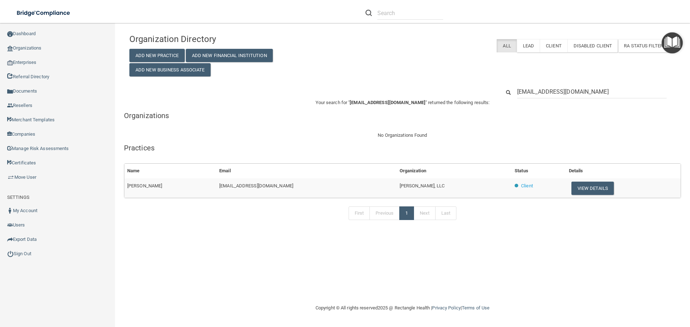
click at [191, 218] on div "First Previous 1 Next Last" at bounding box center [402, 214] width 567 height 33
click at [594, 189] on button "View Details" at bounding box center [592, 188] width 42 height 13
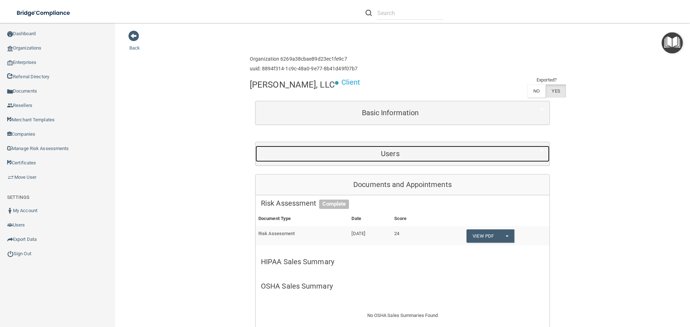
click at [370, 148] on div "Users" at bounding box center [389, 154] width 269 height 16
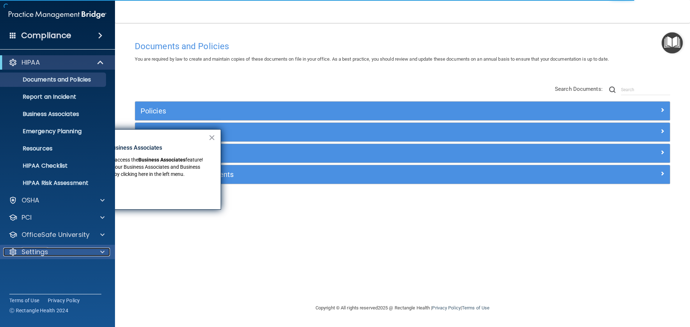
click at [95, 250] on div at bounding box center [101, 252] width 18 height 9
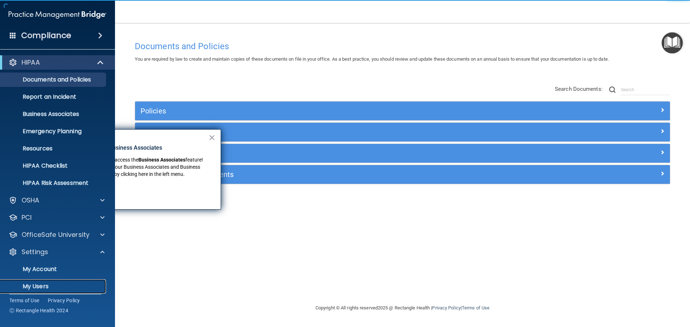
click at [50, 284] on p "My Users" at bounding box center [54, 286] width 98 height 7
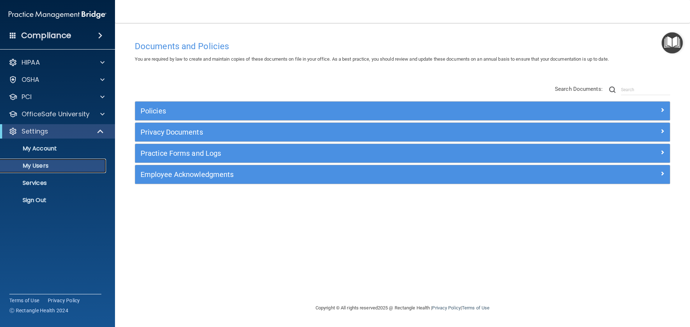
select select "20"
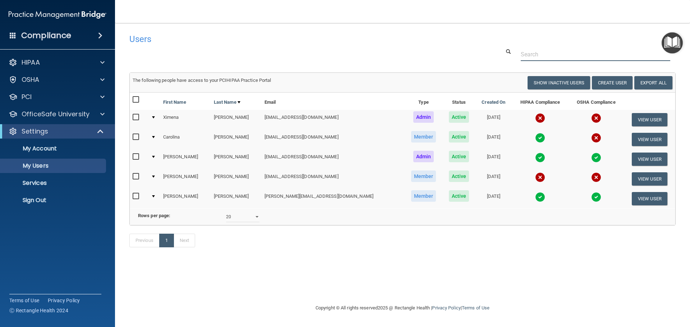
click at [530, 54] on input "text" at bounding box center [594, 54] width 149 height 13
paste input "[GEOGRAPHIC_DATA] Optometry Center"
type input "[GEOGRAPHIC_DATA] Optometry Center"
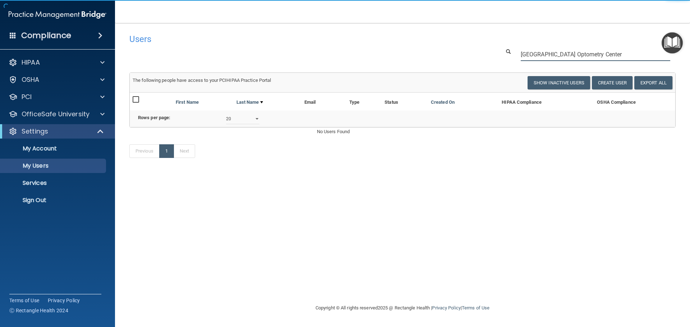
click at [554, 59] on input "[GEOGRAPHIC_DATA] Optometry Center" at bounding box center [594, 54] width 149 height 13
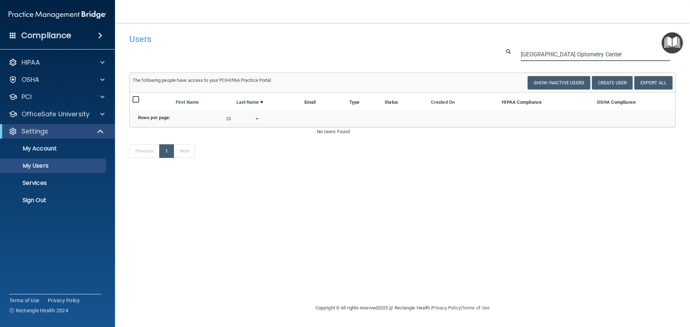
click at [554, 52] on input "[GEOGRAPHIC_DATA] Optometry Center" at bounding box center [594, 54] width 149 height 13
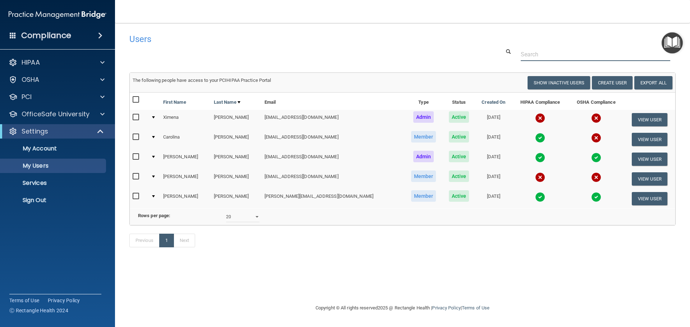
paste input "[EMAIL_ADDRESS][DOMAIN_NAME]"
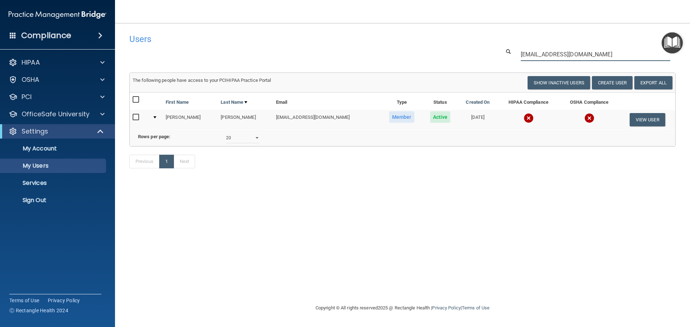
type input "[EMAIL_ADDRESS][DOMAIN_NAME]"
click at [523, 122] on img at bounding box center [528, 118] width 10 height 10
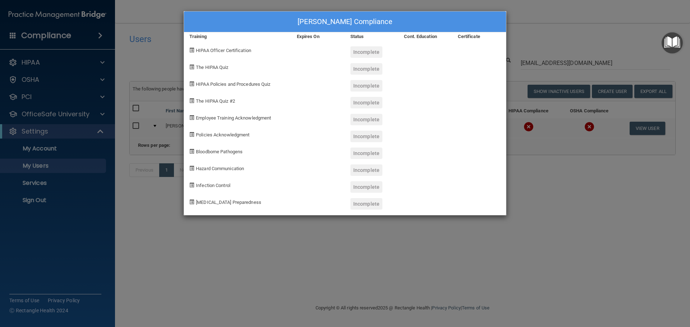
click at [550, 213] on div "[PERSON_NAME] Compliance Training Expires On Status Cont. Education Certificate…" at bounding box center [345, 163] width 690 height 327
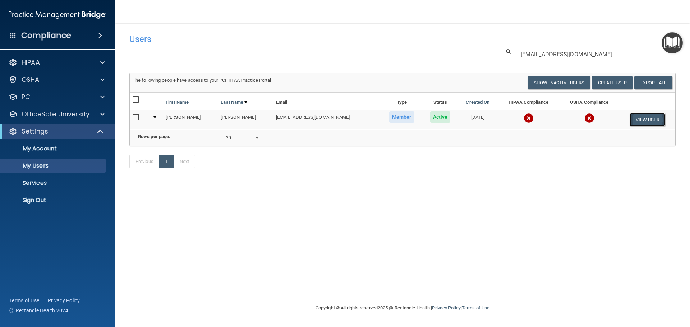
click at [636, 117] on button "View User" at bounding box center [647, 119] width 36 height 13
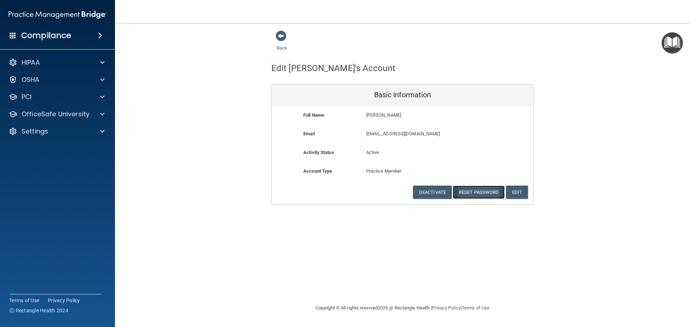
click at [474, 194] on button "Reset Password" at bounding box center [479, 192] width 52 height 13
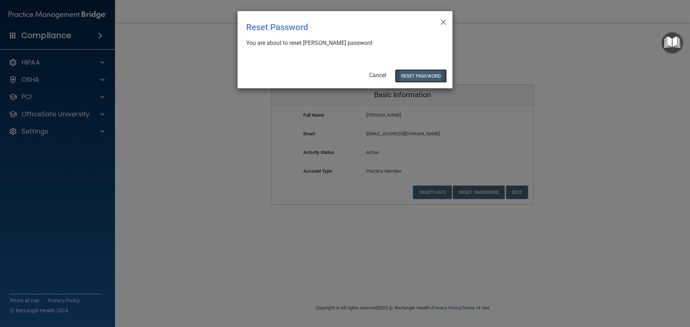
click at [420, 78] on button "Reset Password" at bounding box center [421, 75] width 52 height 13
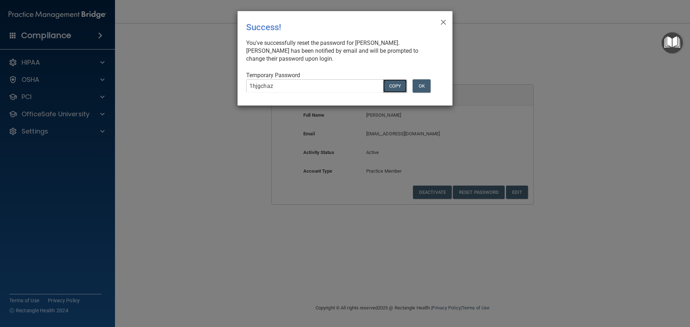
click at [389, 85] on button "COPY" at bounding box center [395, 85] width 24 height 13
click at [309, 67] on div "× Close Success! You've successfully reset the password for Clarisa Maranan. Cl…" at bounding box center [344, 58] width 215 height 94
click at [227, 142] on div "× Close Success! You've successfully reset the password for Clarisa Maranan. Cl…" at bounding box center [345, 163] width 690 height 327
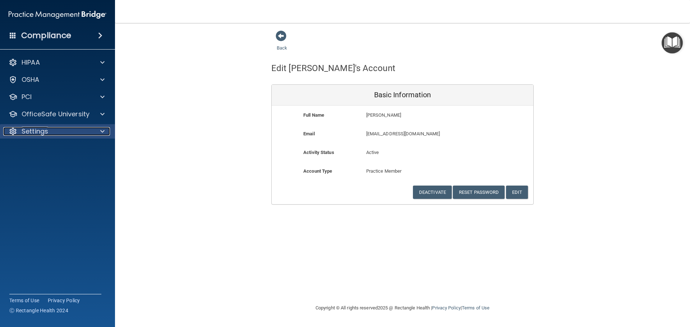
click at [95, 132] on div at bounding box center [101, 131] width 18 height 9
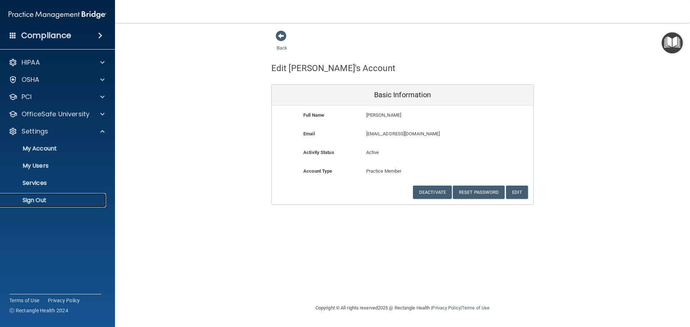
click at [46, 203] on p "Sign Out" at bounding box center [54, 200] width 98 height 7
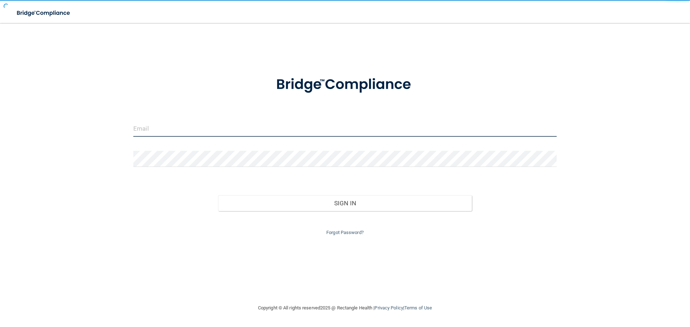
type input "cfletcher@rectanglehealth.com"
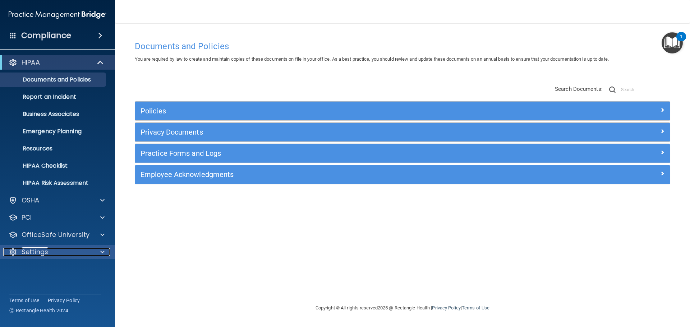
click at [102, 251] on span at bounding box center [102, 252] width 4 height 9
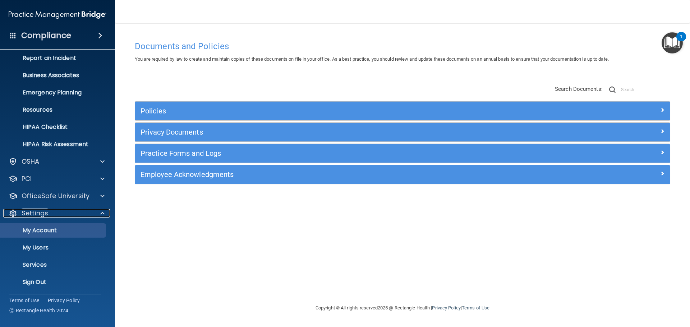
scroll to position [40, 0]
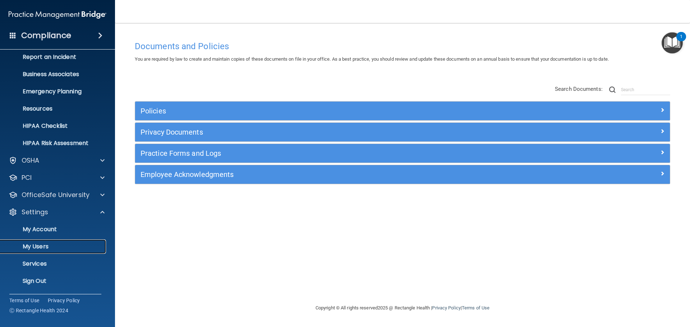
click at [55, 247] on p "My Users" at bounding box center [54, 246] width 98 height 7
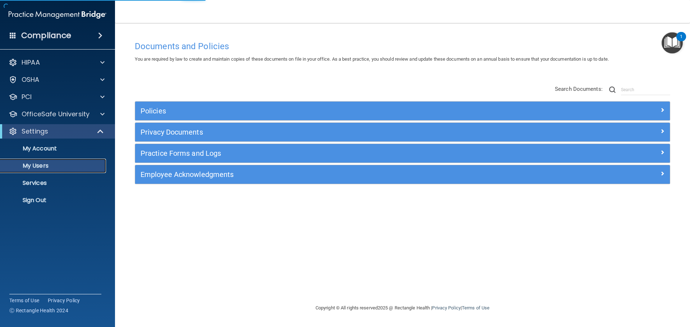
select select "20"
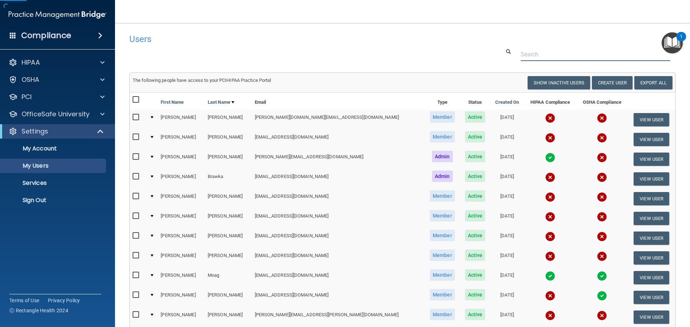
click at [532, 54] on input "text" at bounding box center [594, 54] width 149 height 13
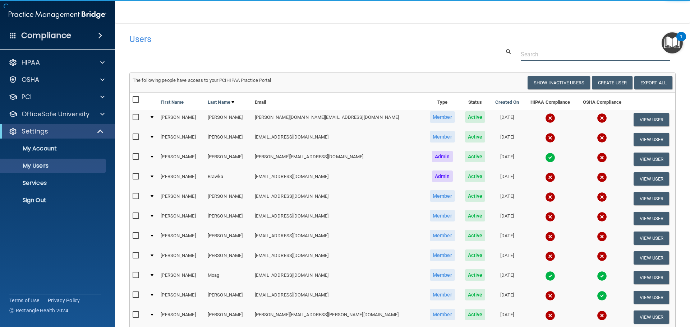
paste input "[PERSON_NAME][EMAIL_ADDRESS][DOMAIN_NAME]"
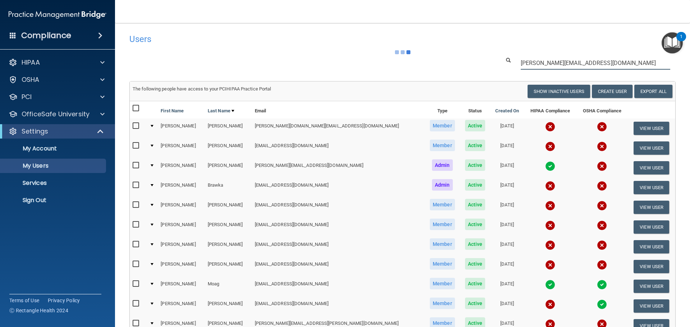
type input "[PERSON_NAME][EMAIL_ADDRESS][DOMAIN_NAME]"
click at [463, 64] on div "Users Success! New user created. × Error! The user couldn't be created. × Succe…" at bounding box center [402, 237] width 546 height 415
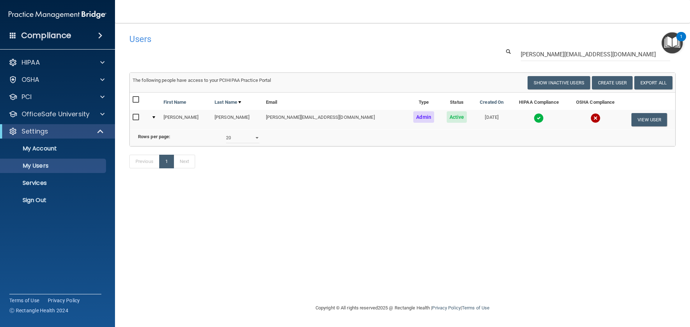
click at [533, 119] on img at bounding box center [538, 118] width 10 height 10
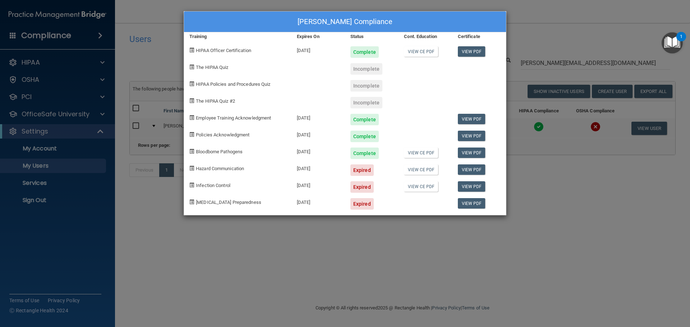
click at [550, 207] on div "[PERSON_NAME] Compliance Training Expires On Status Cont. Education Certificate…" at bounding box center [345, 163] width 690 height 327
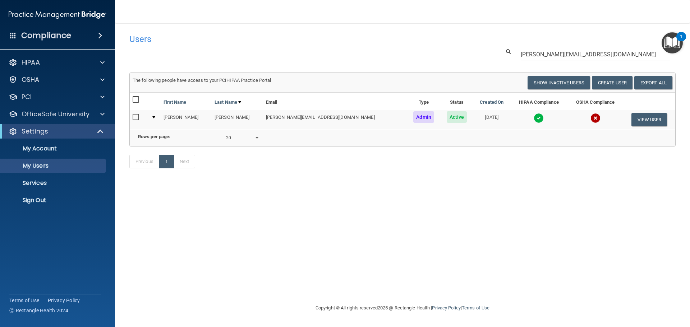
click at [533, 116] on img at bounding box center [538, 118] width 10 height 10
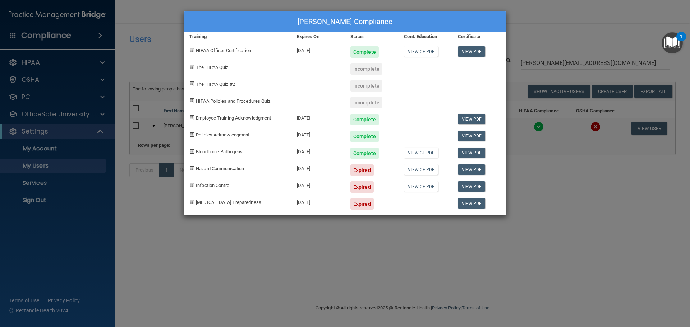
click at [554, 201] on div "[PERSON_NAME] Compliance Training Expires On Status Cont. Education Certificate…" at bounding box center [345, 163] width 690 height 327
